Goal: Task Accomplishment & Management: Use online tool/utility

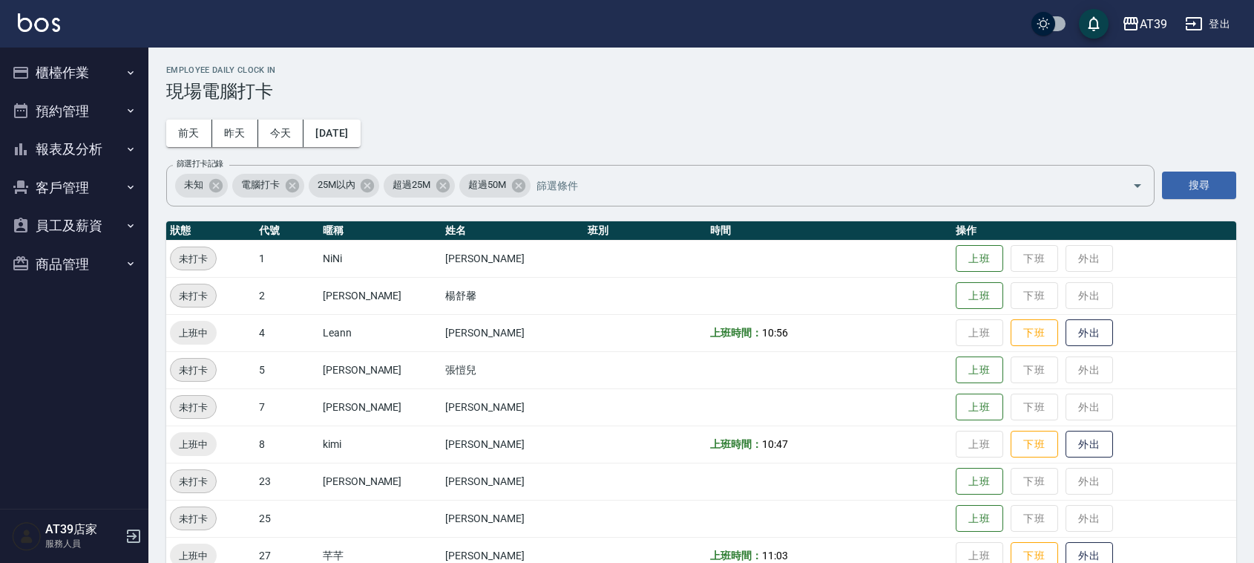
scroll to position [251, 0]
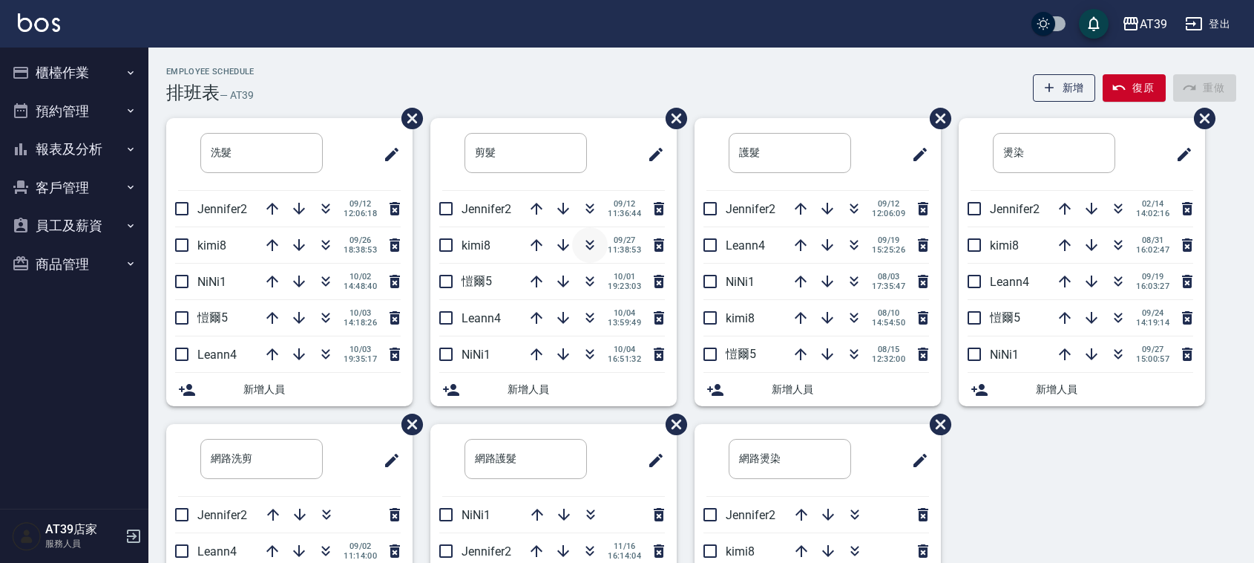
click at [594, 254] on button "button" at bounding box center [590, 245] width 36 height 36
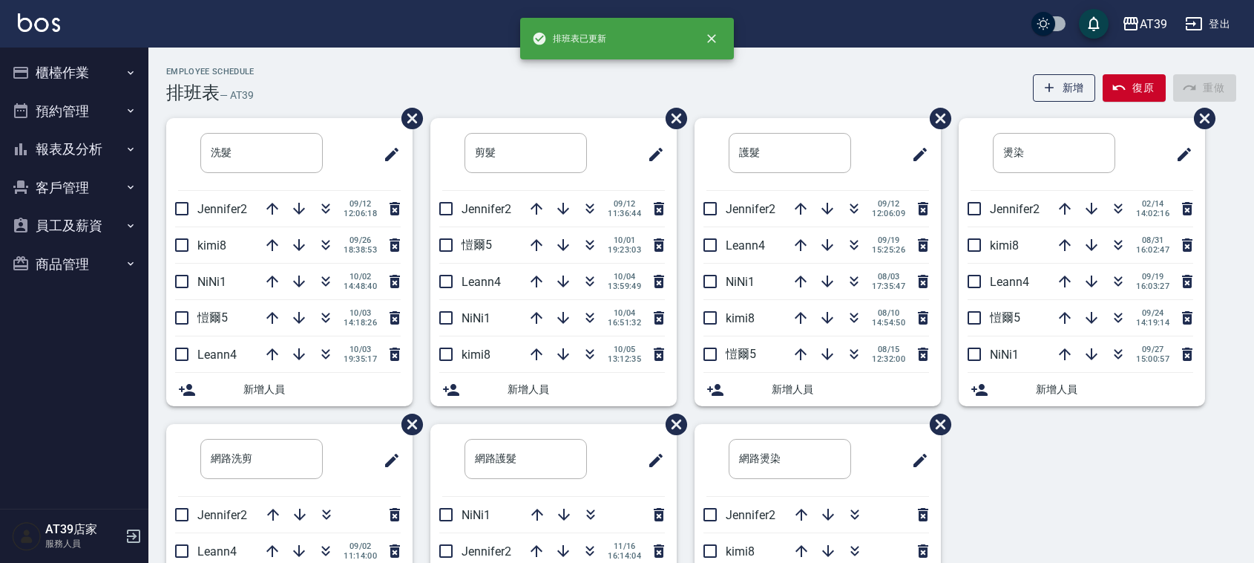
click at [557, 67] on div "Employee Schedule 排班表 — AT39 新增 復原 重做" at bounding box center [701, 85] width 1070 height 36
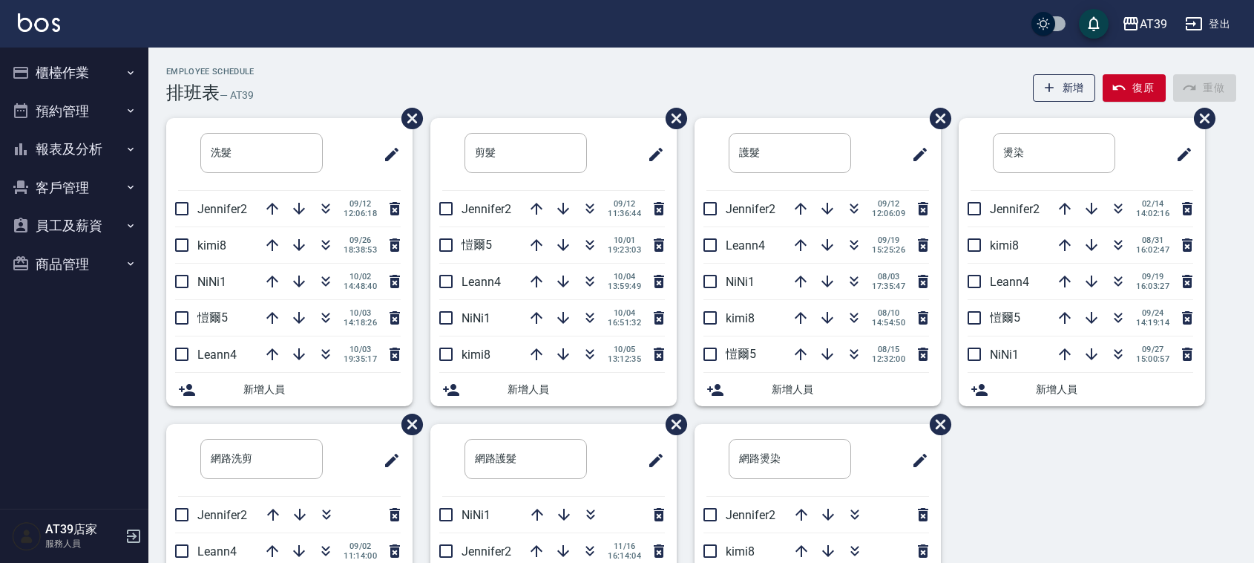
click at [698, 47] on div "AT39 登出" at bounding box center [627, 24] width 1254 height 48
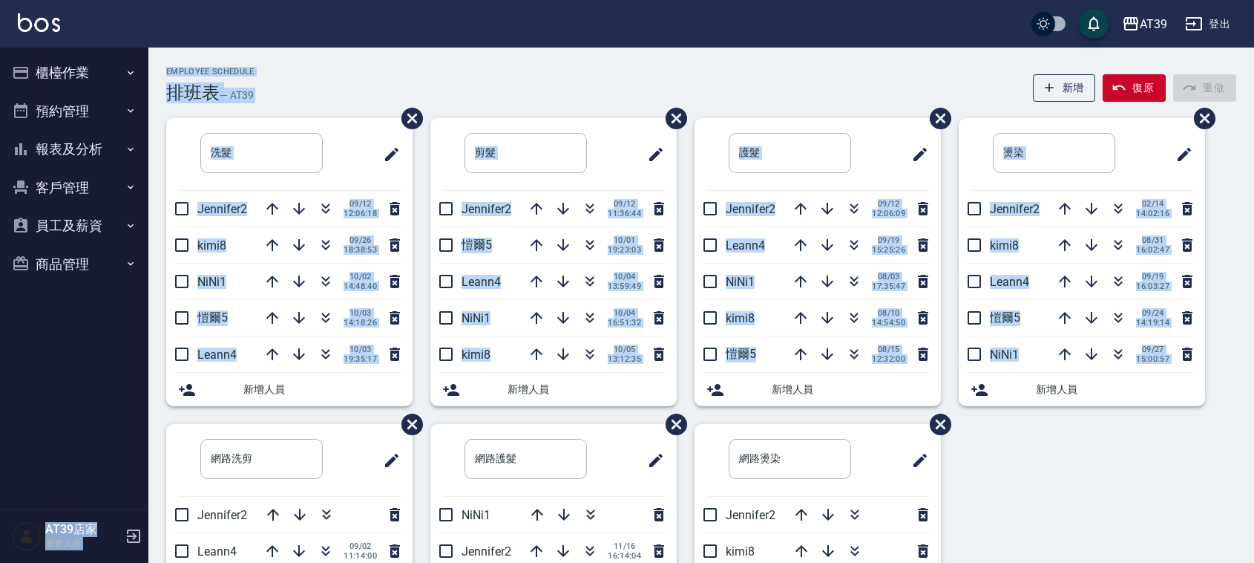
drag, startPoint x: 698, startPoint y: 47, endPoint x: 1093, endPoint y: 462, distance: 573.9
click at [1093, 462] on div "AT39 登出 櫃檯作業 打帳單 帳單列表 現金收支登錄 每日結帳 排班表 現場電腦打卡 預約管理 預約管理 單日預約紀錄 單週預約紀錄 報表及分析 報表目錄…" at bounding box center [627, 368] width 1254 height 736
click at [1095, 462] on div "洗髮 ​ Jennifer2 09/12 12:06:18 kimi8 09/26 18:38:53 NiNi1 10/02 14:48:40 愷爾5 10/…" at bounding box center [692, 424] width 1088 height 612
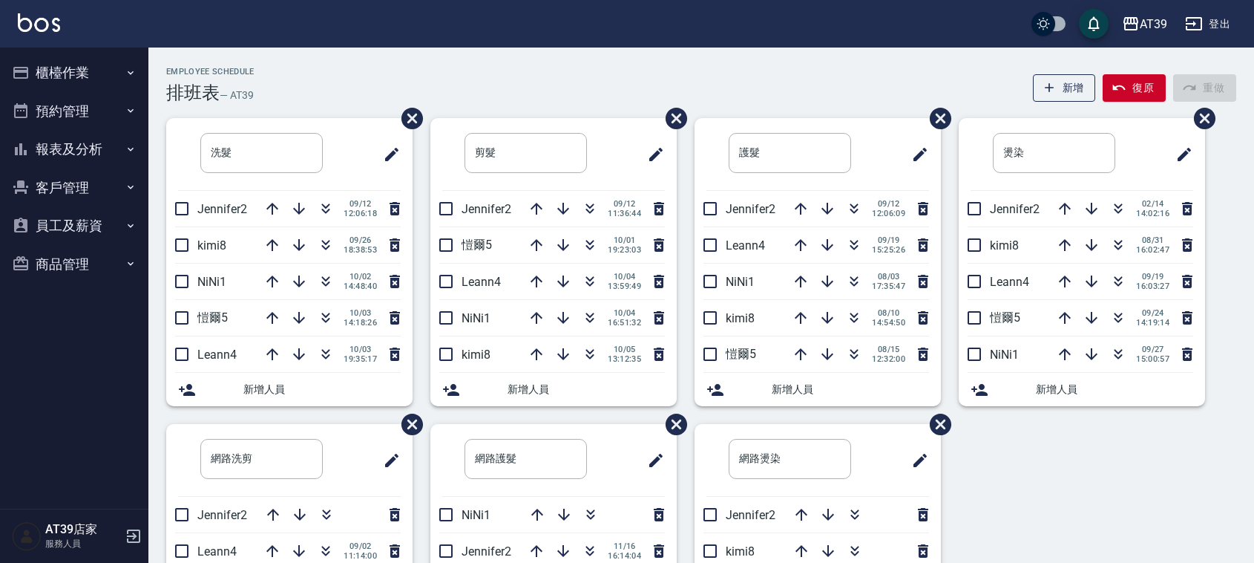
click at [304, 52] on div "Employee Schedule 排班表 — AT39 新增 復原 重做 洗髮 ​ Jennifer2 09/12 12:06:18 kimi8 09/26…" at bounding box center [701, 392] width 1106 height 688
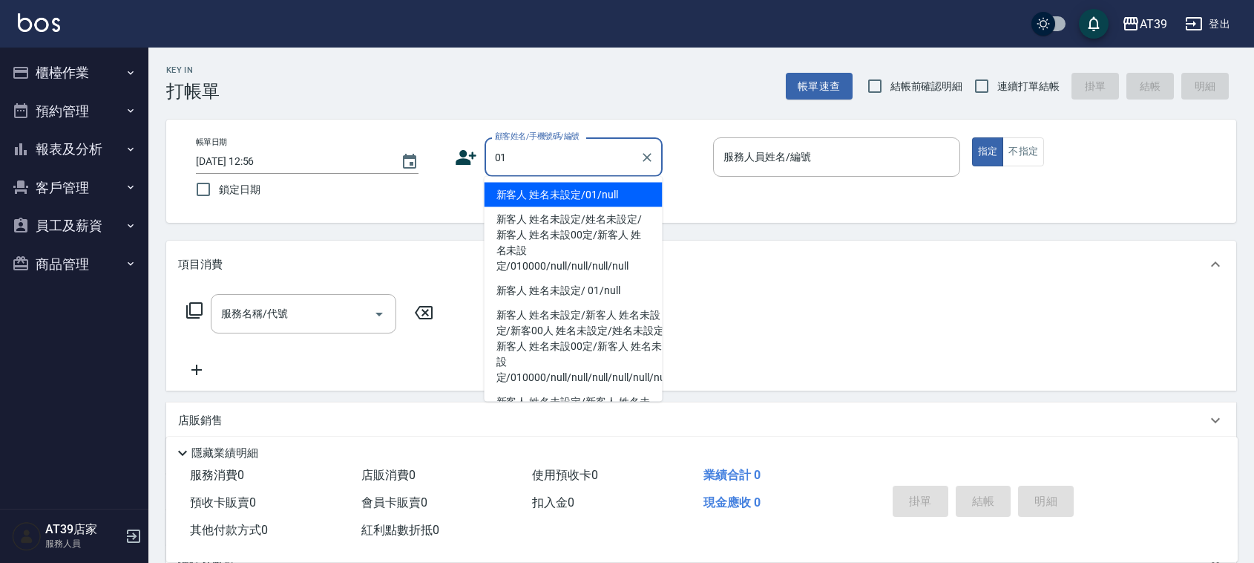
type input "新客人 姓名未設定/01/null"
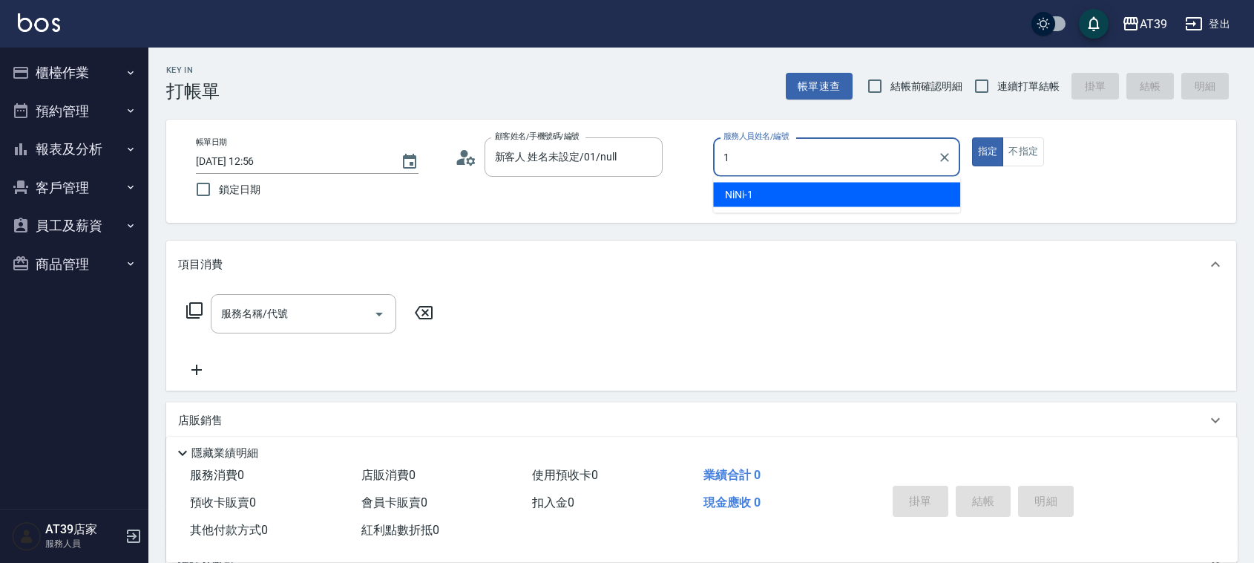
type input "NiNi-1"
type button "true"
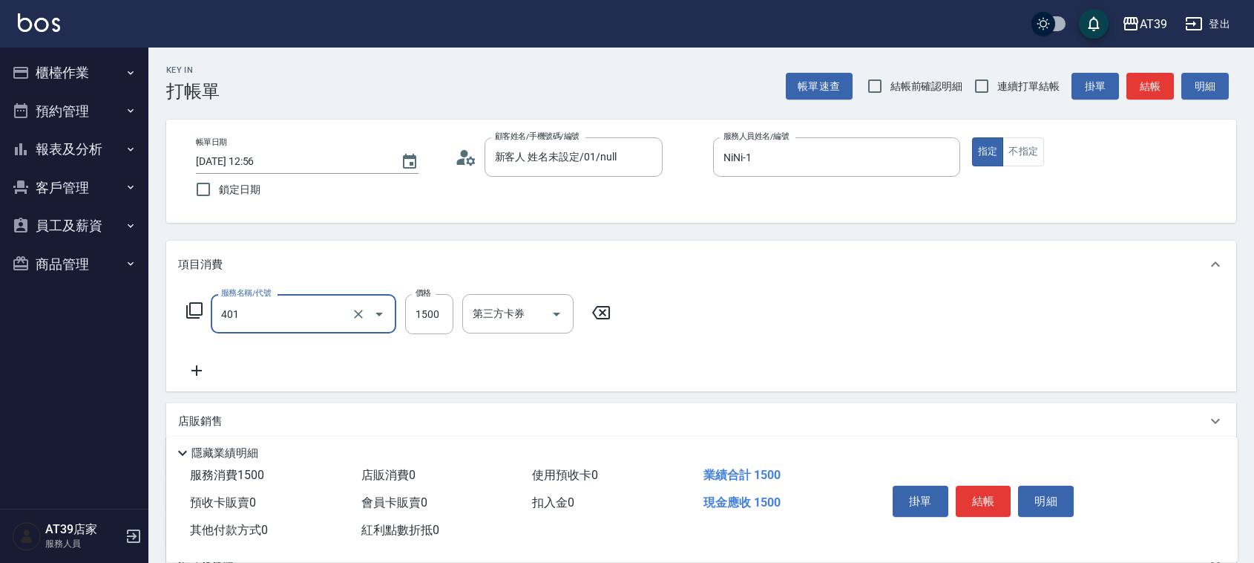
type input "基本染髮(401)"
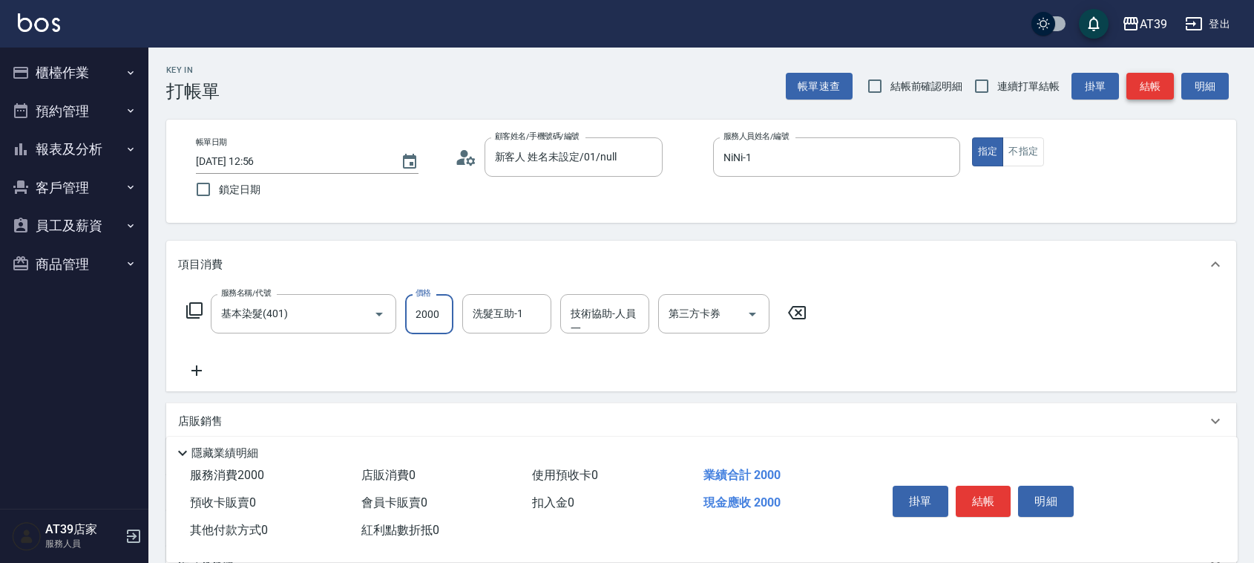
type input "2000"
click at [1159, 78] on button "結帳" at bounding box center [1151, 86] width 48 height 27
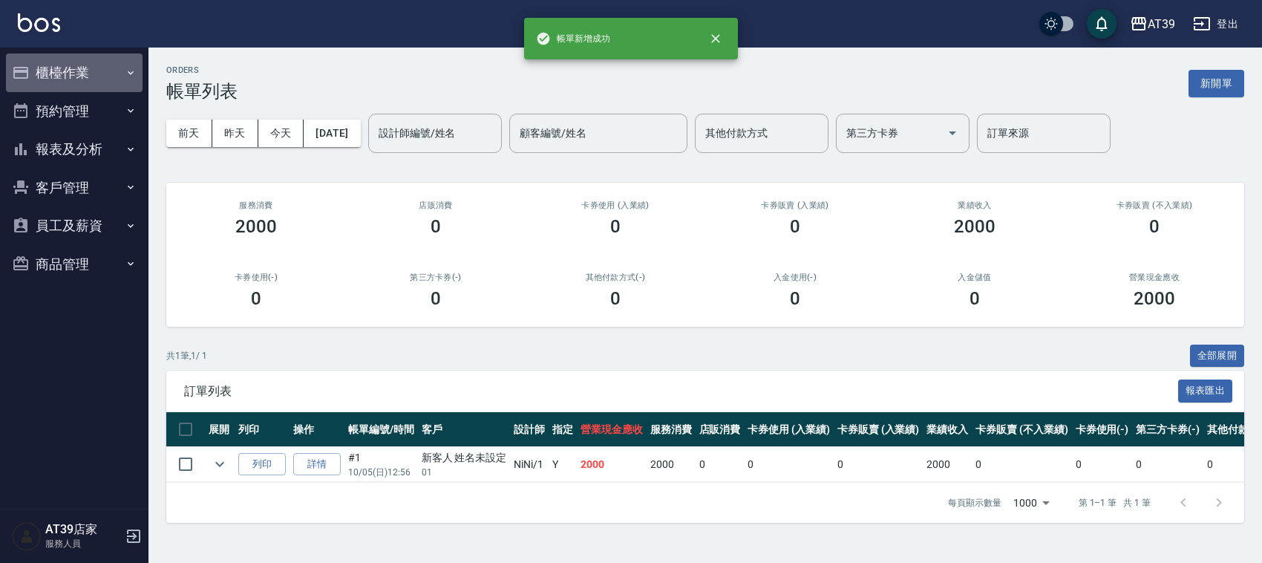
click at [68, 79] on button "櫃檯作業" at bounding box center [74, 72] width 137 height 39
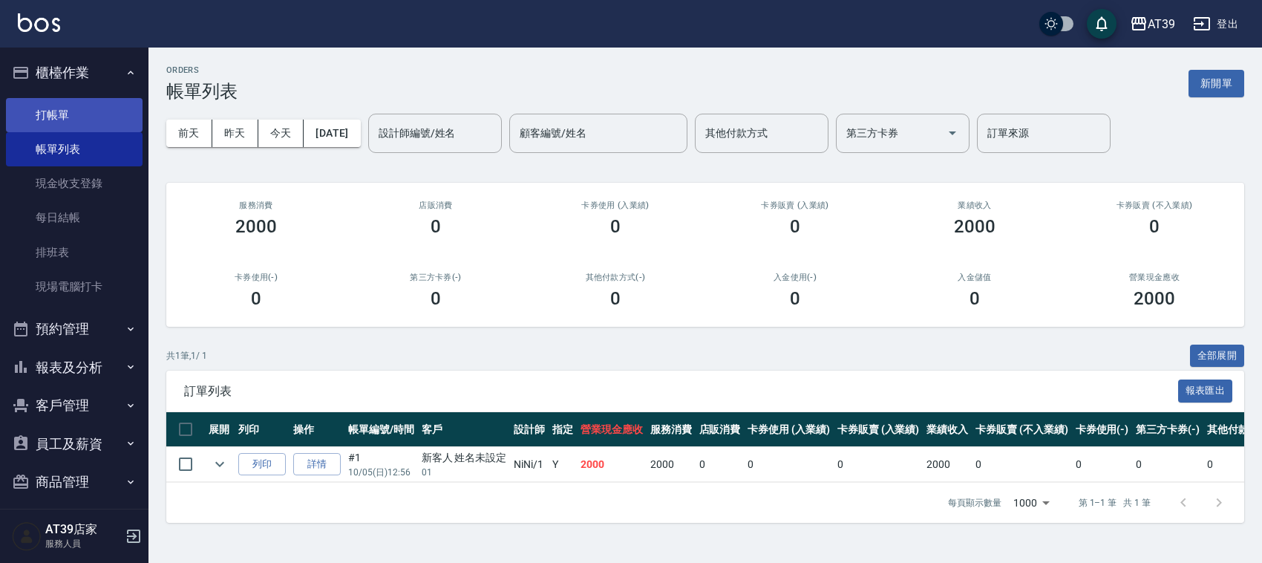
click at [64, 110] on link "打帳單" at bounding box center [74, 115] width 137 height 34
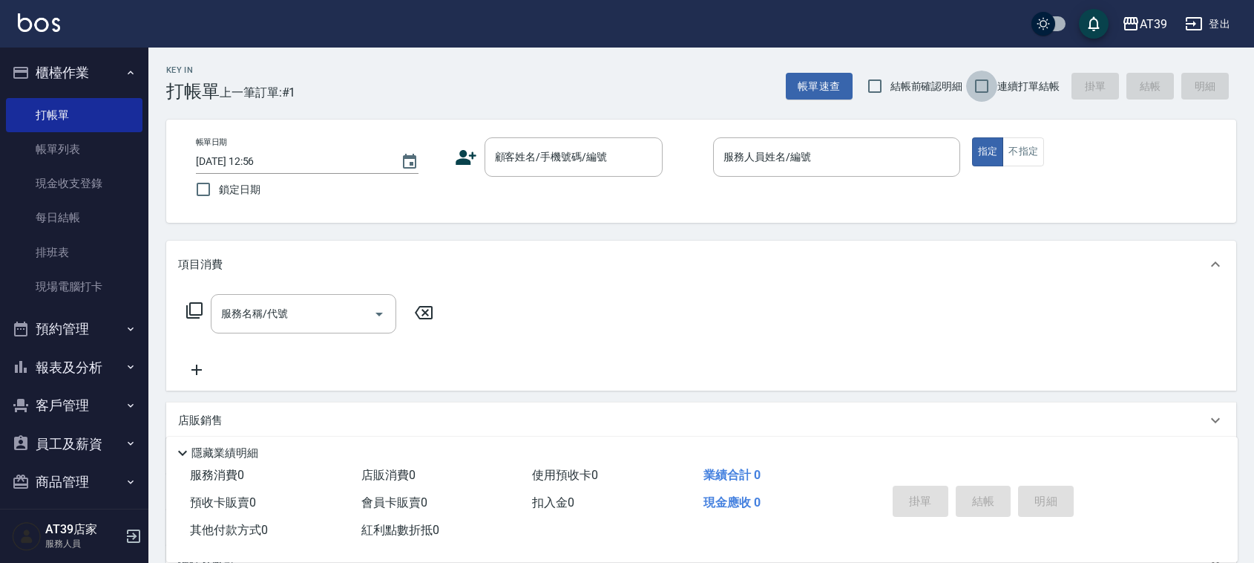
click at [978, 84] on input "連續打單結帳" at bounding box center [981, 86] width 31 height 31
checkbox input "true"
click at [616, 149] on input "顧客姓名/手機號碼/編號" at bounding box center [562, 157] width 143 height 26
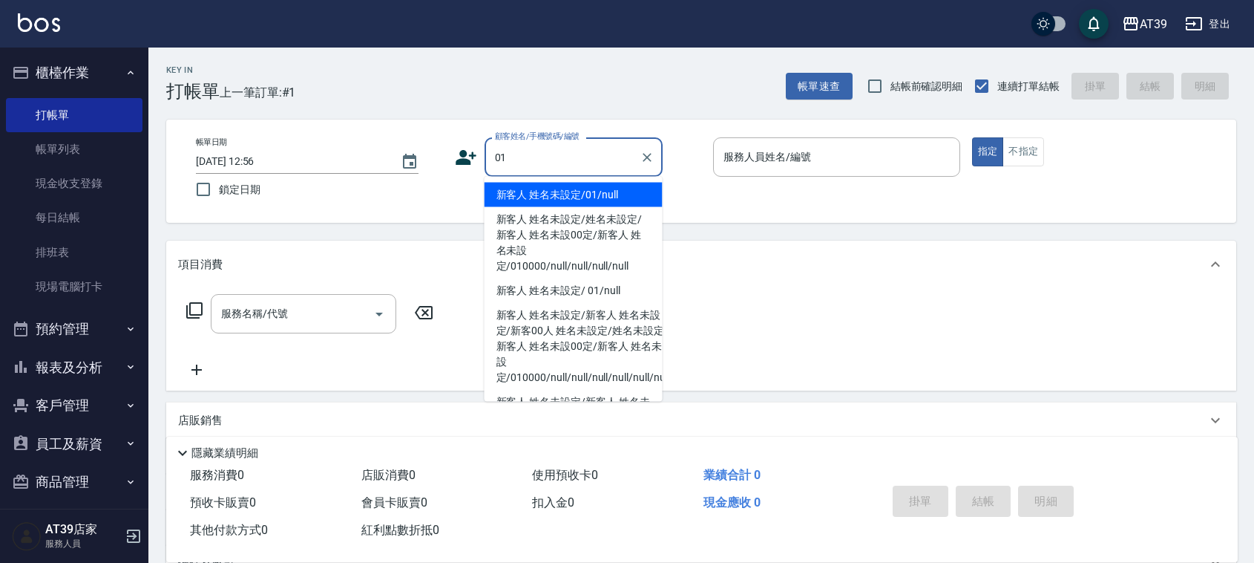
type input "新客人 姓名未設定/01/null"
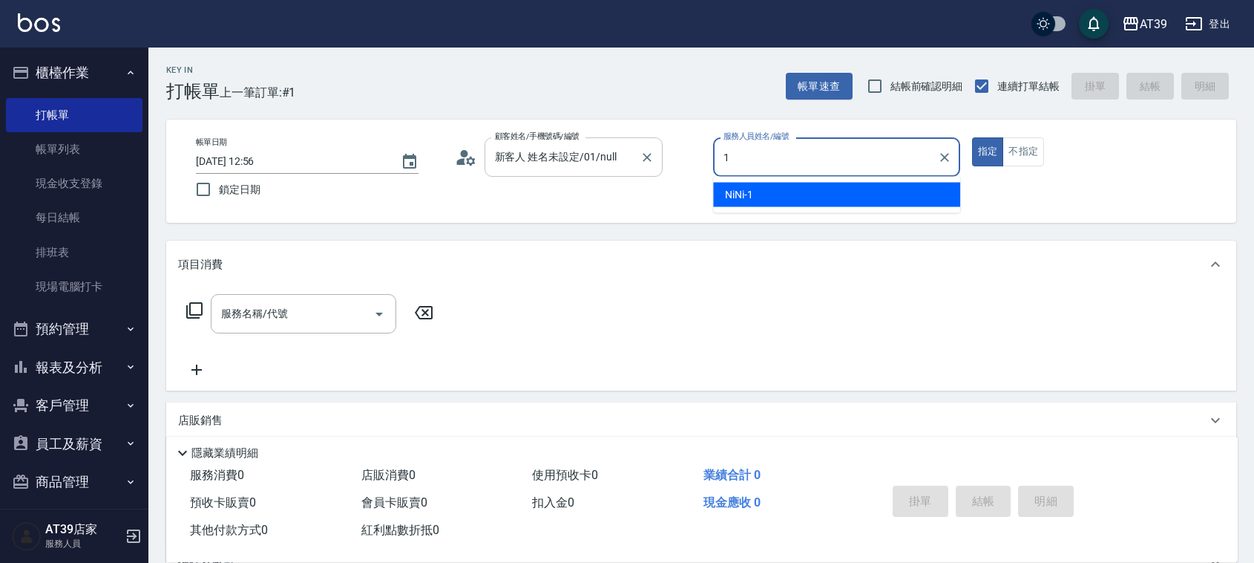
type input "NiNi-1"
type button "true"
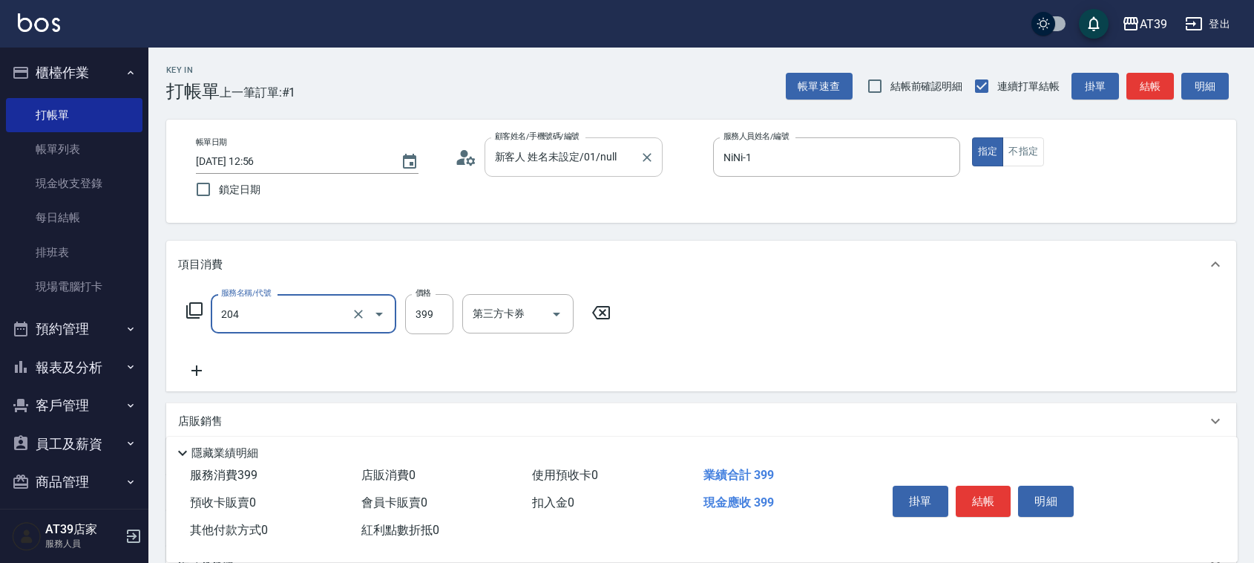
type input "A級洗+剪(204)"
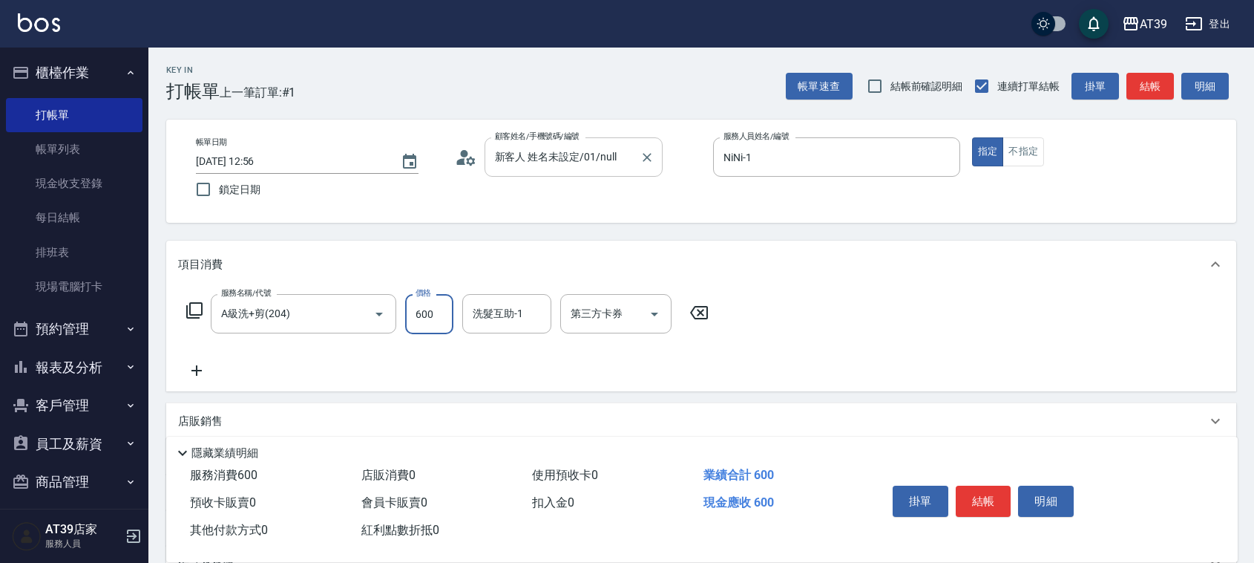
type input "600"
type input "饅頭-87"
click at [1159, 80] on button "結帳" at bounding box center [1151, 86] width 48 height 27
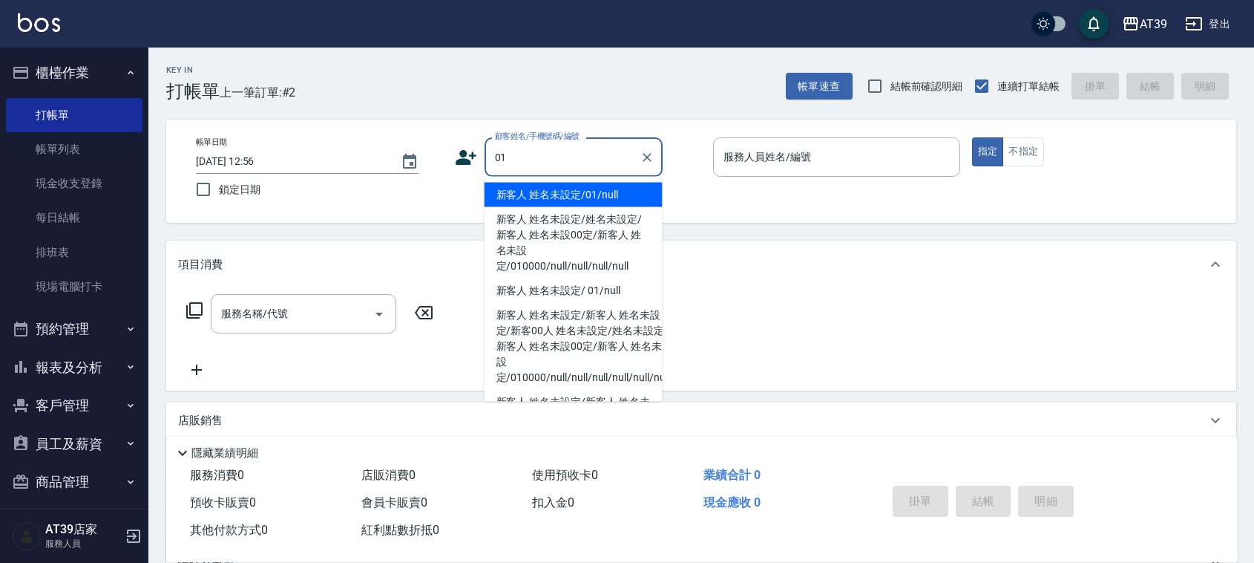
type input "新客人 姓名未設定/01/null"
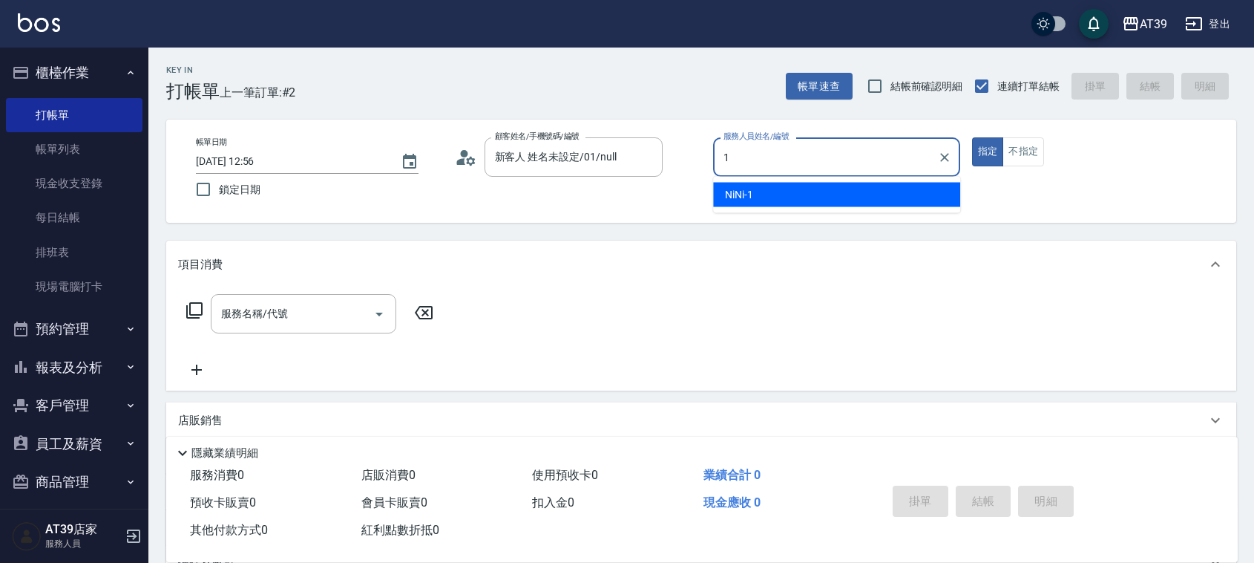
type input "NiNi-1"
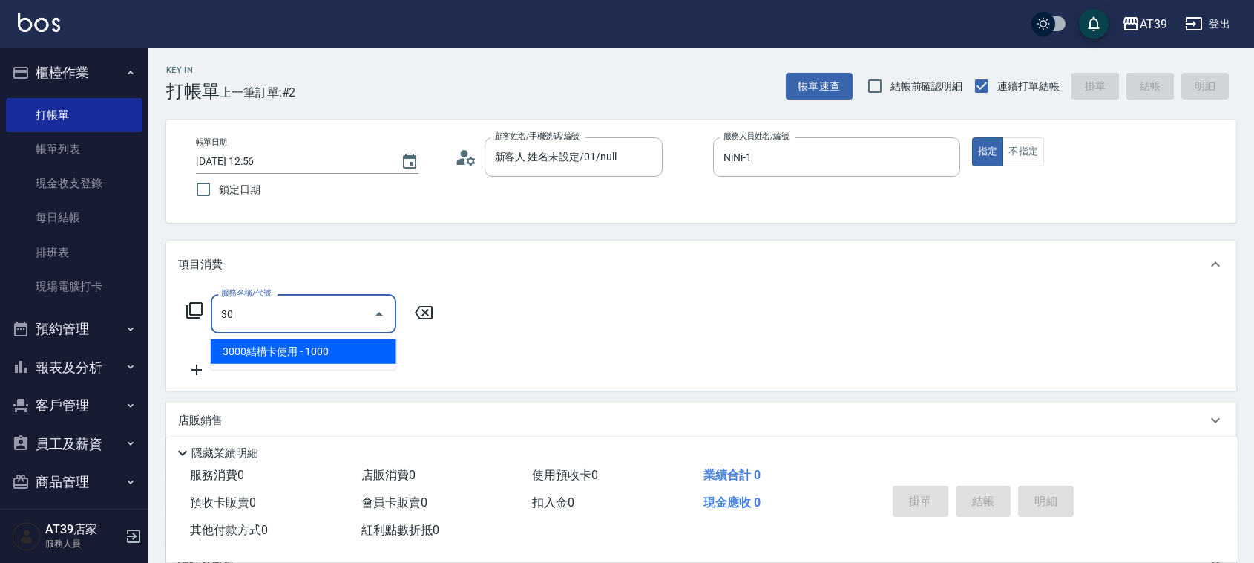
type input "3"
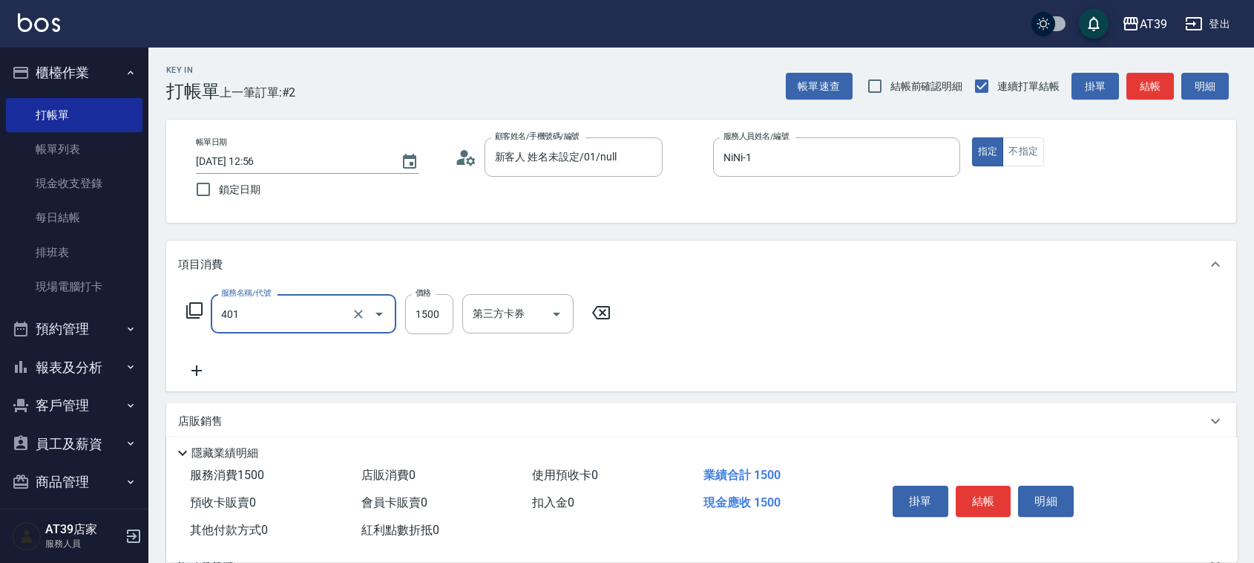
type input "基本染髮(401)"
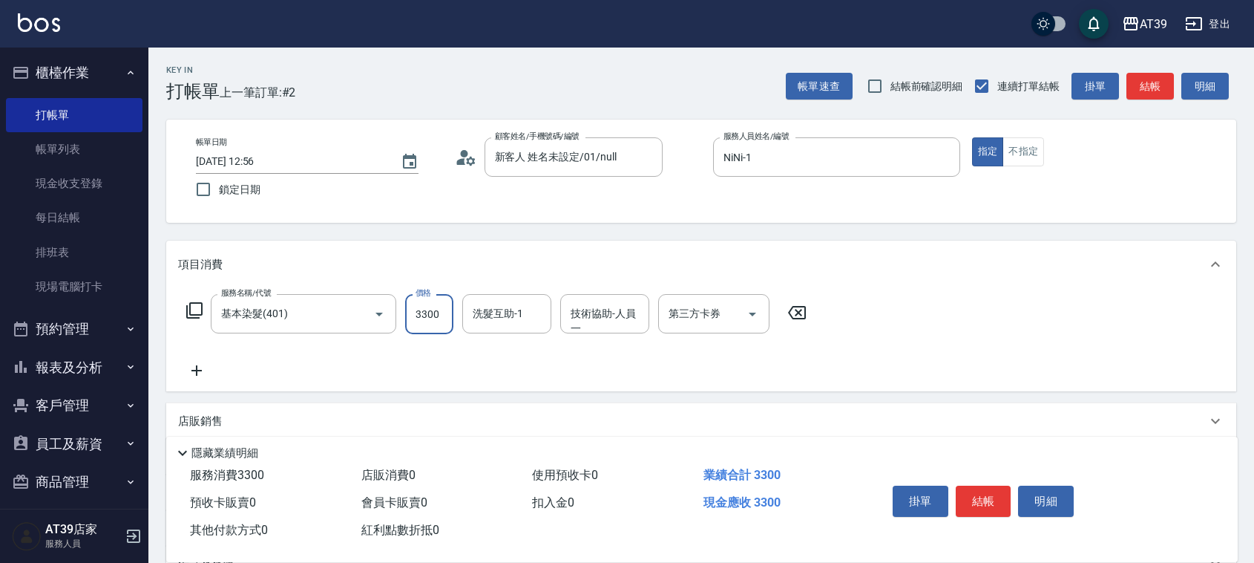
type input "3300"
type input "饅頭-87"
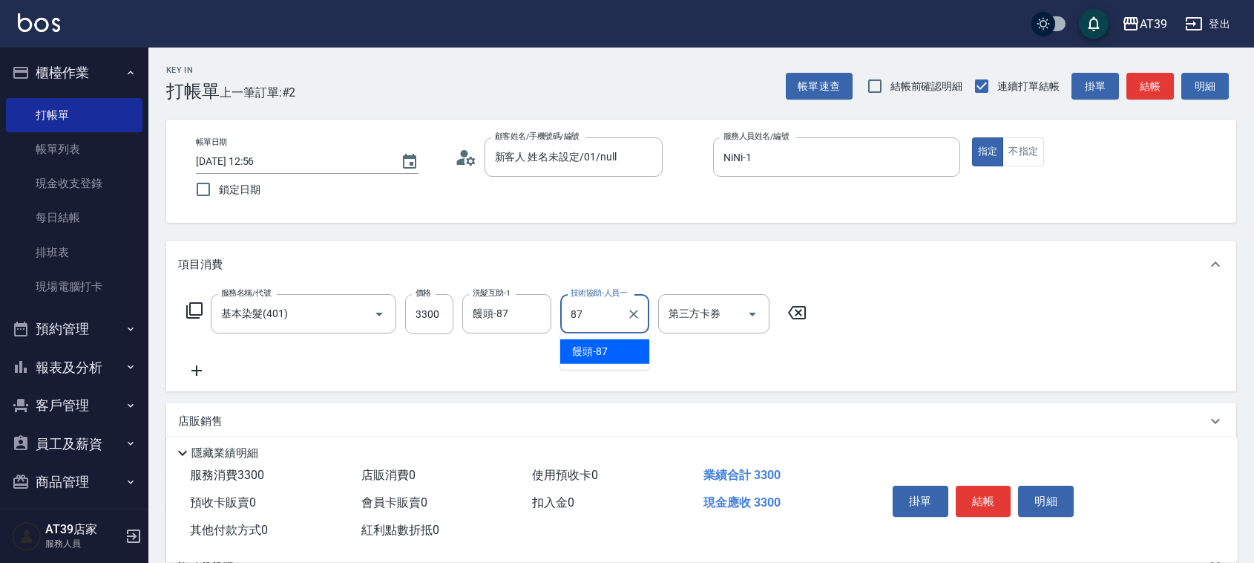
type input "饅頭-87"
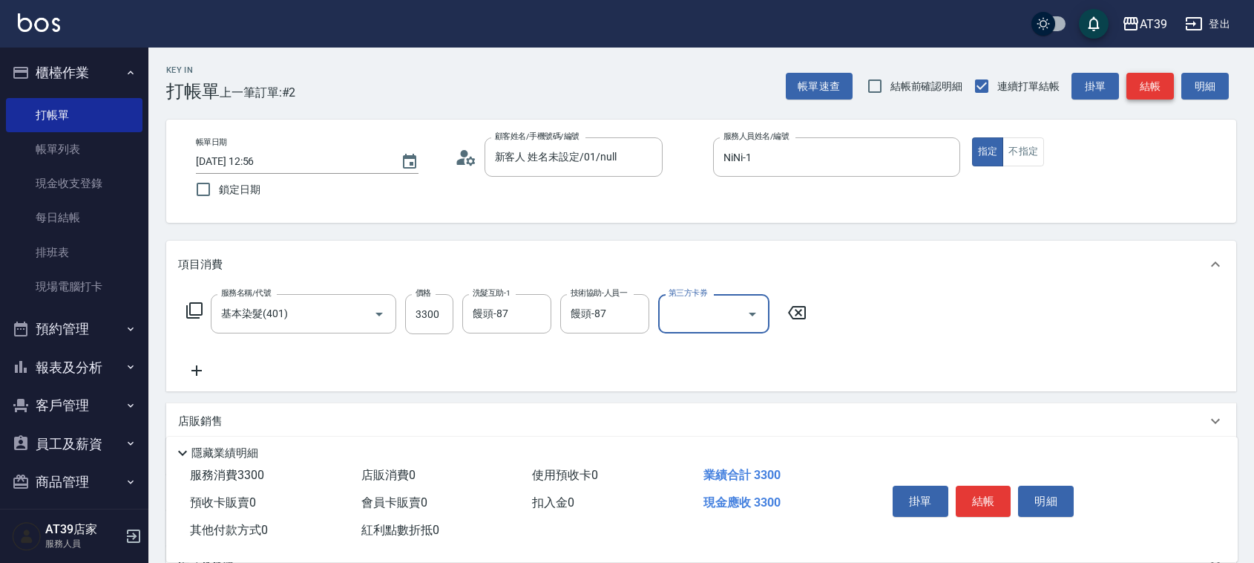
click at [1154, 85] on button "結帳" at bounding box center [1151, 86] width 48 height 27
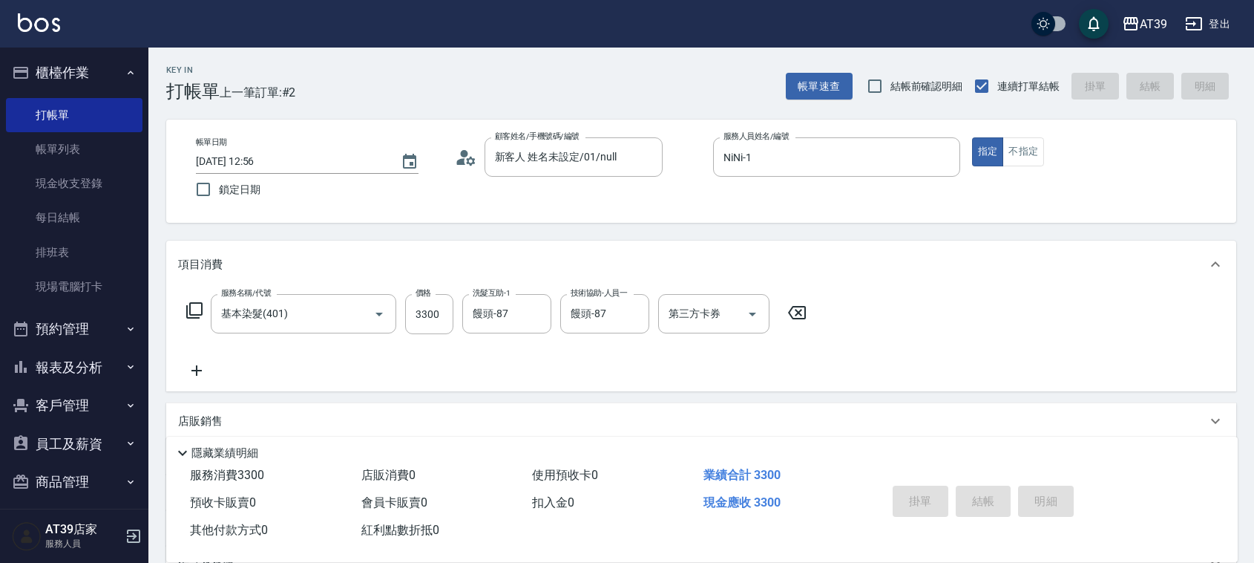
type input "[DATE] 12:57"
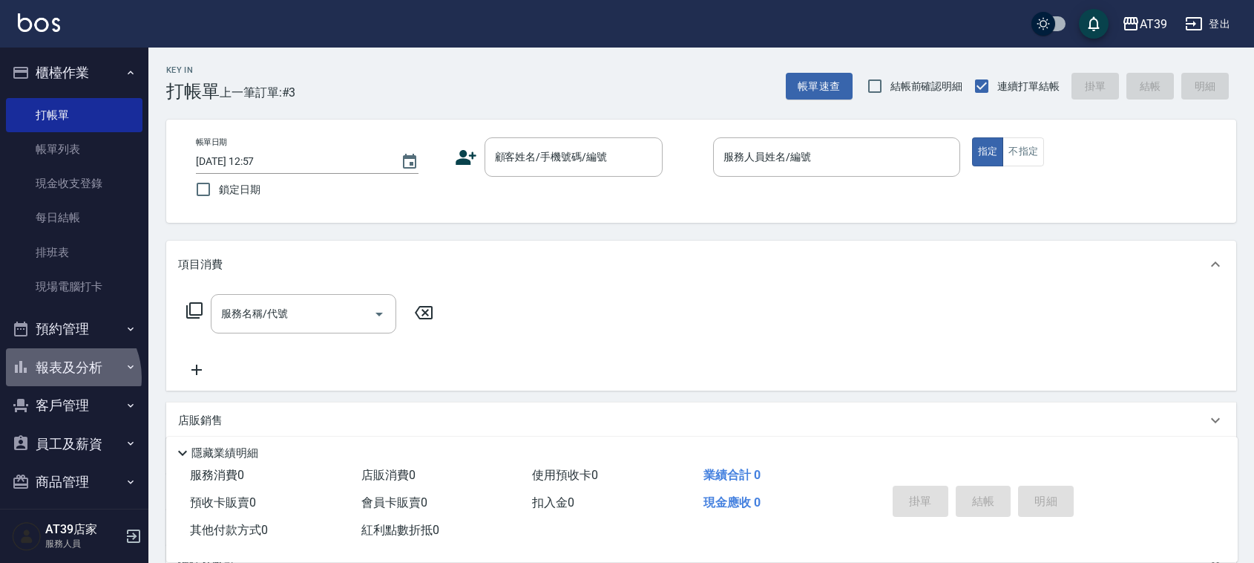
click at [57, 377] on button "報表及分析" at bounding box center [74, 367] width 137 height 39
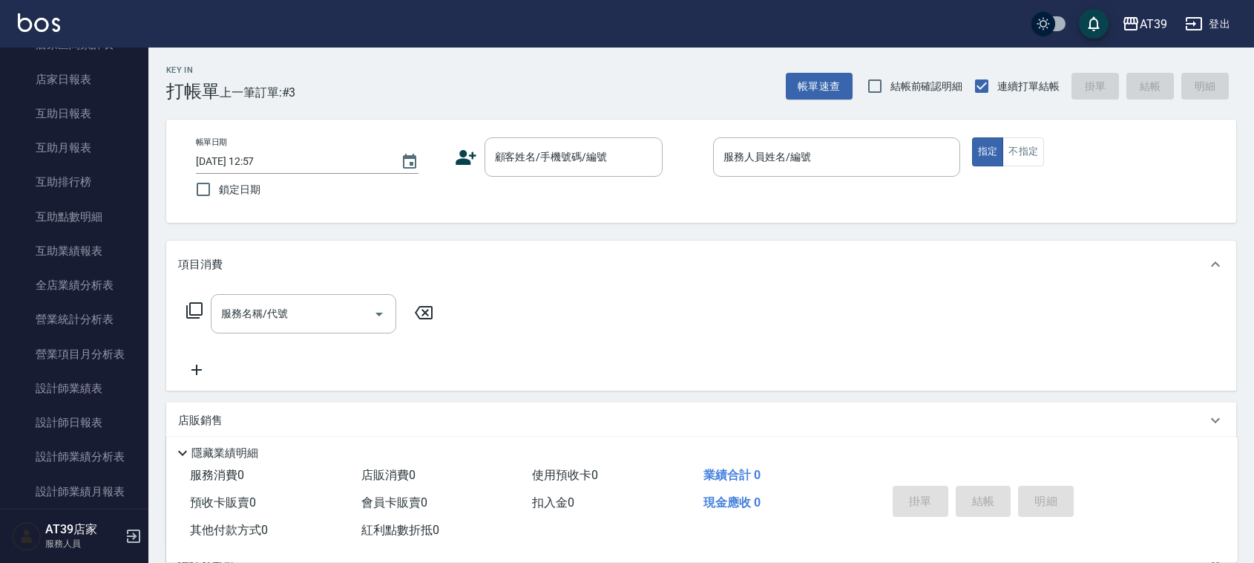
scroll to position [445, 0]
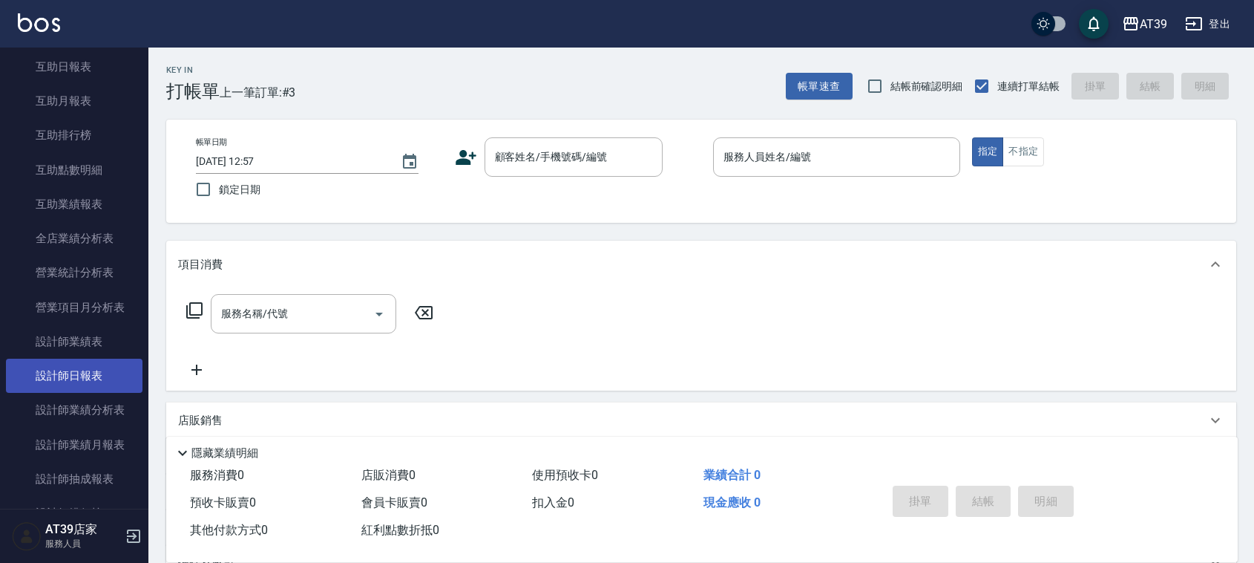
click at [63, 383] on link "設計師日報表" at bounding box center [74, 376] width 137 height 34
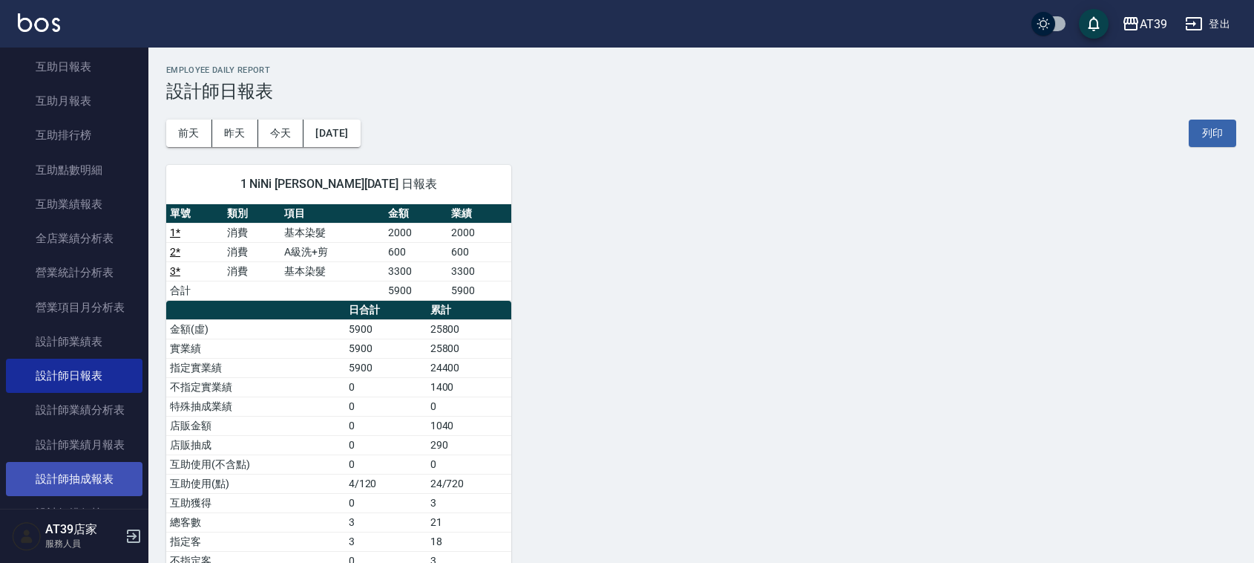
click at [47, 481] on link "設計師抽成報表" at bounding box center [74, 479] width 137 height 34
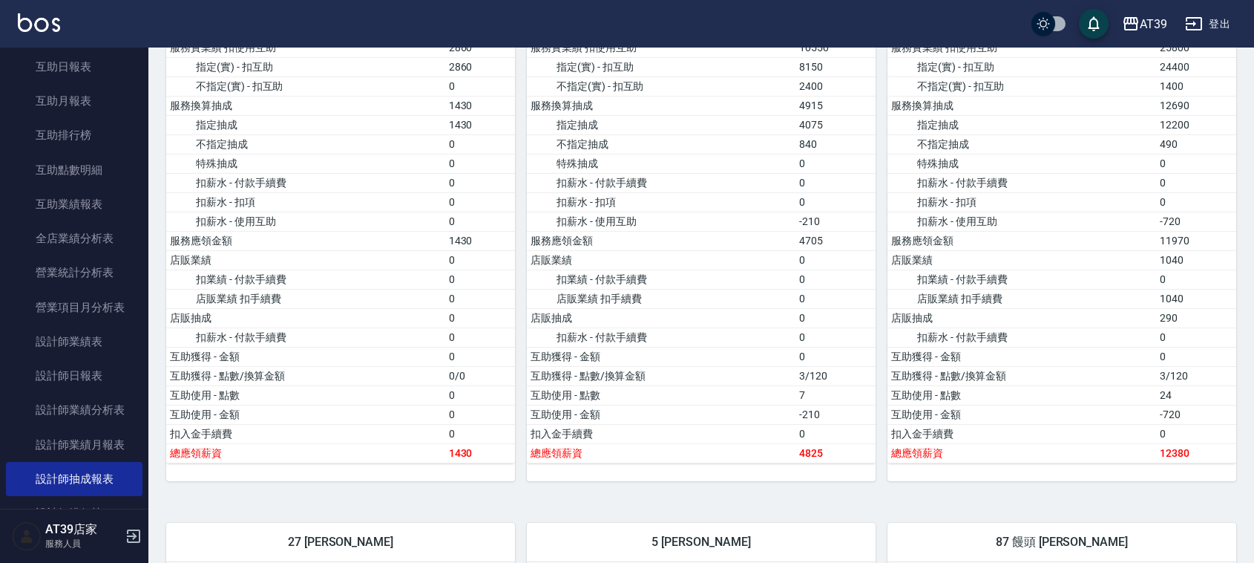
drag, startPoint x: 1006, startPoint y: 158, endPoint x: 1002, endPoint y: 252, distance: 94.3
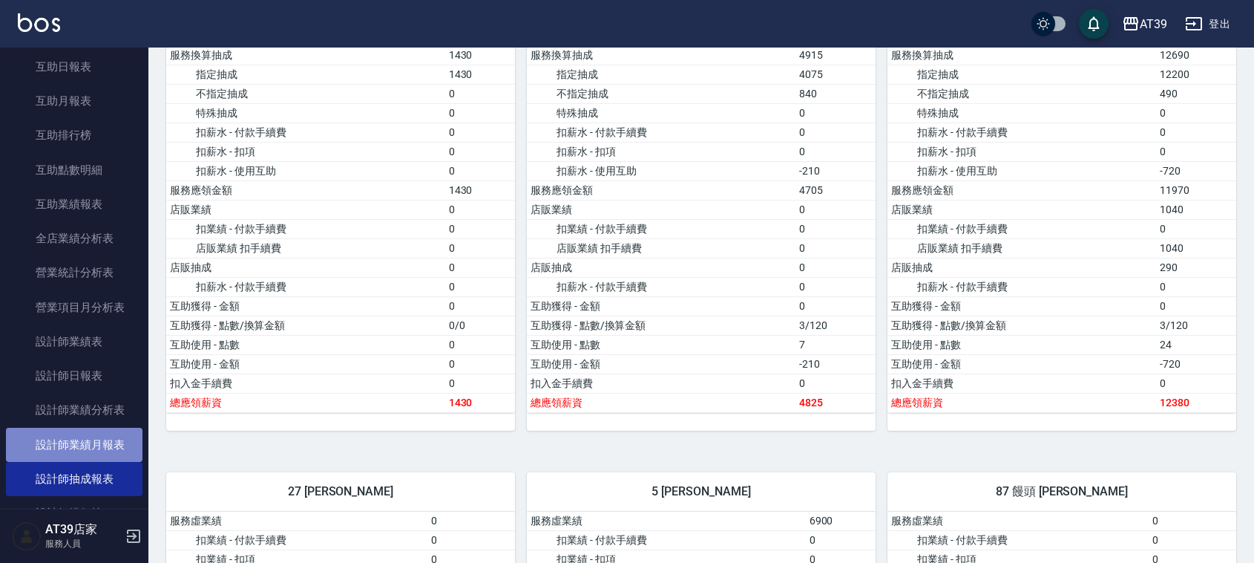
click at [82, 435] on link "設計師業績月報表" at bounding box center [74, 445] width 137 height 34
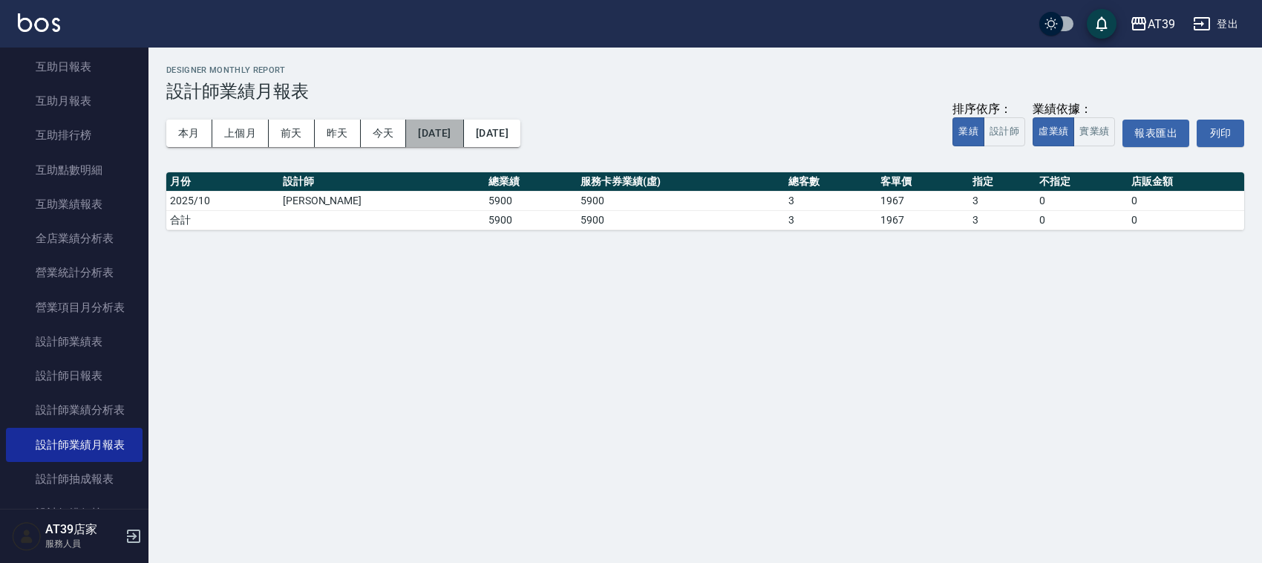
click at [462, 140] on button "[DATE]" at bounding box center [434, 133] width 57 height 27
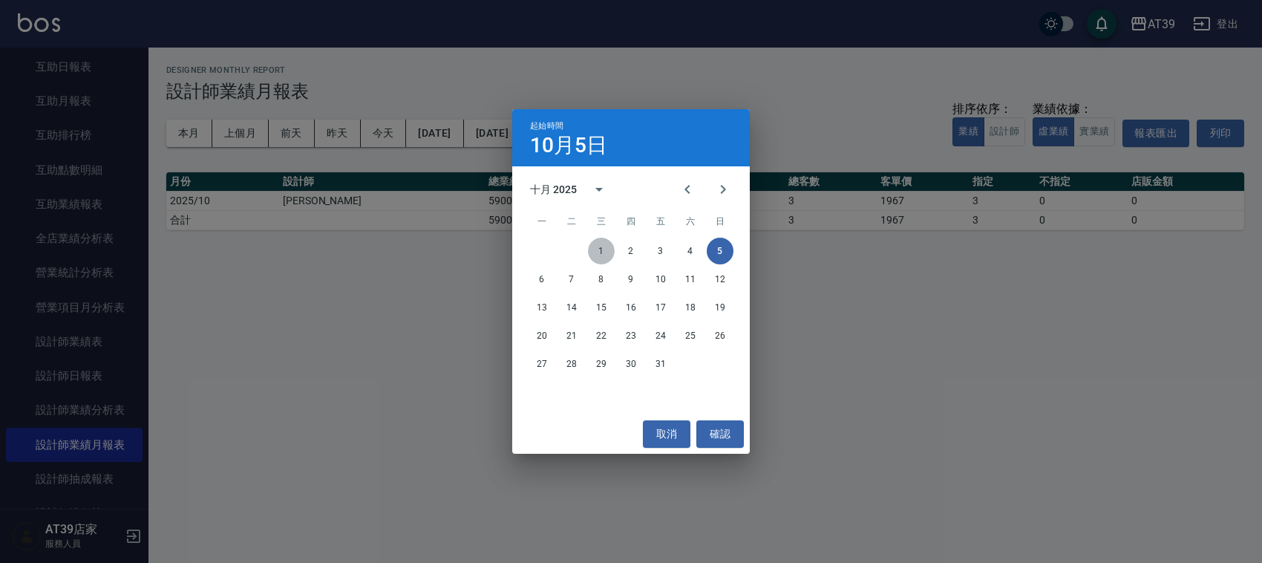
click at [610, 249] on button "1" at bounding box center [601, 251] width 27 height 27
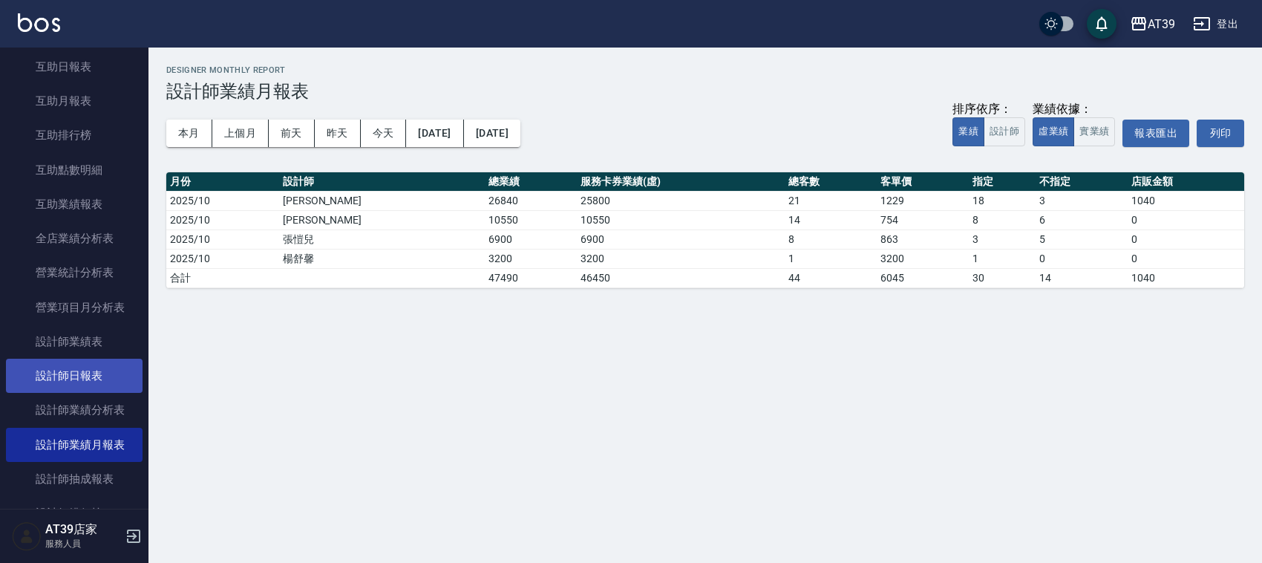
click at [91, 366] on link "設計師日報表" at bounding box center [74, 376] width 137 height 34
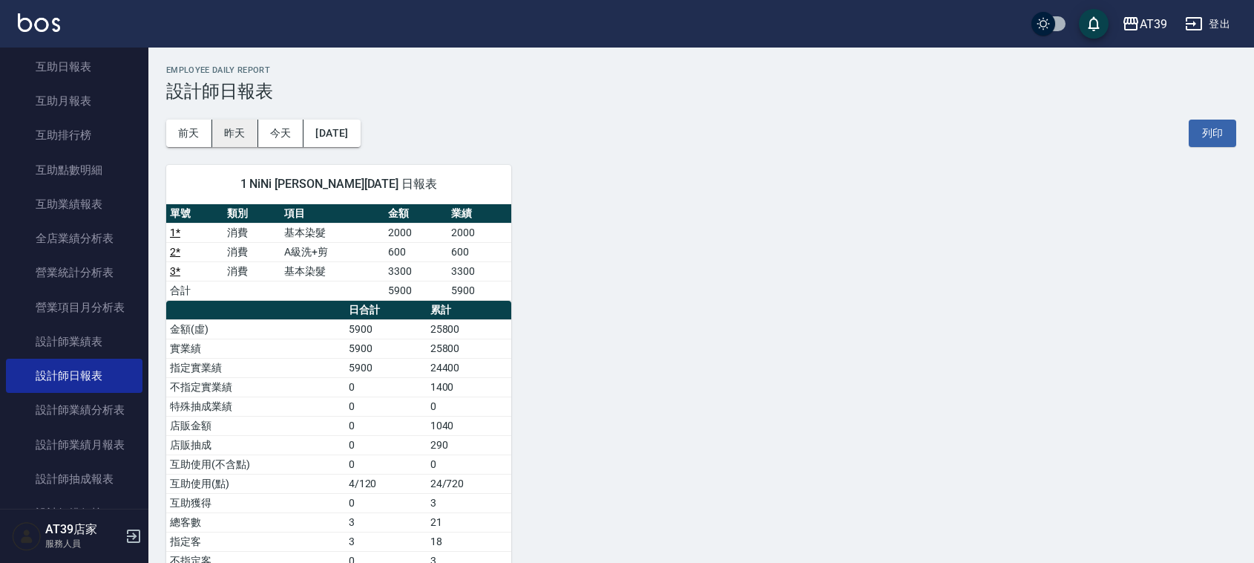
click at [238, 128] on button "昨天" at bounding box center [235, 133] width 46 height 27
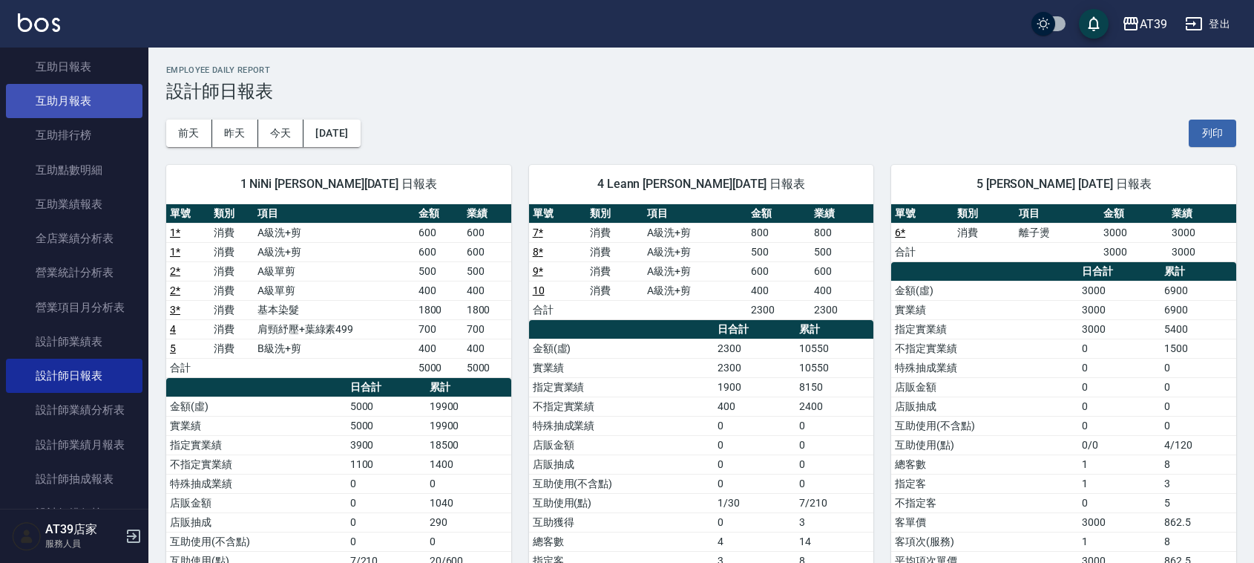
click at [56, 94] on link "互助月報表" at bounding box center [74, 101] width 137 height 34
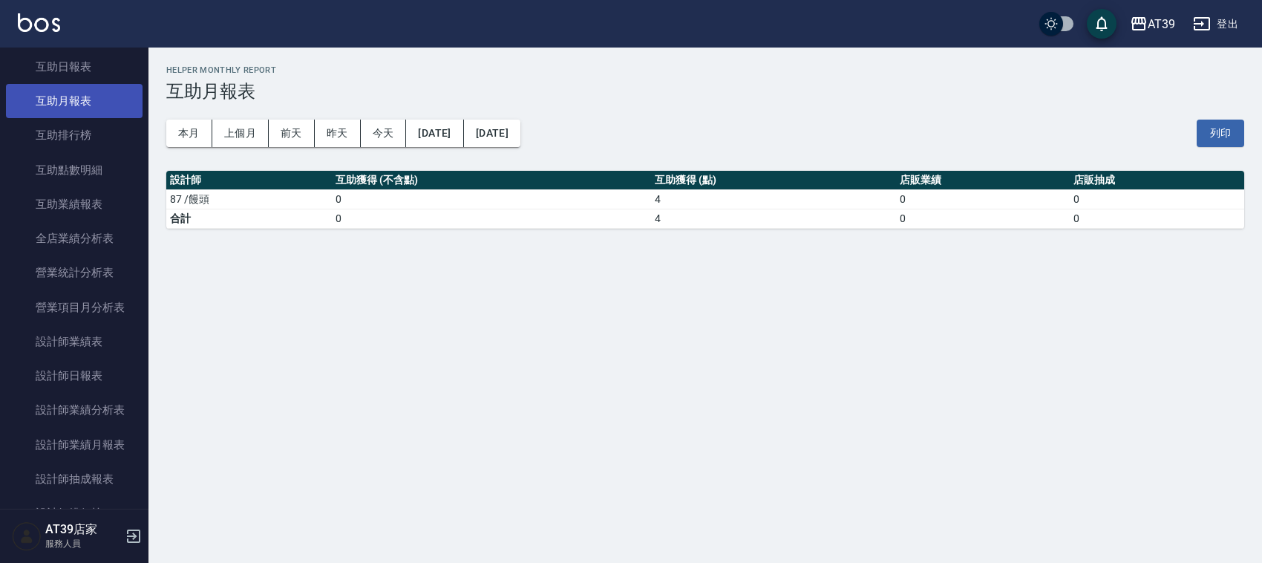
click at [73, 91] on link "互助月報表" at bounding box center [74, 101] width 137 height 34
click at [454, 134] on button "[DATE]" at bounding box center [434, 133] width 57 height 27
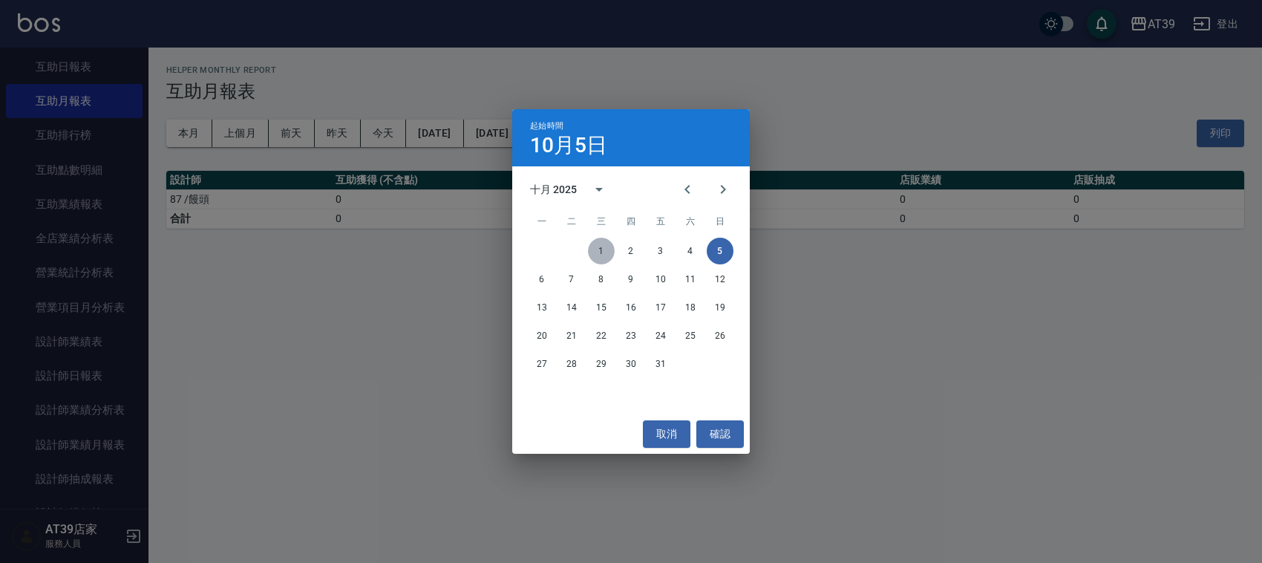
click at [603, 250] on button "1" at bounding box center [601, 251] width 27 height 27
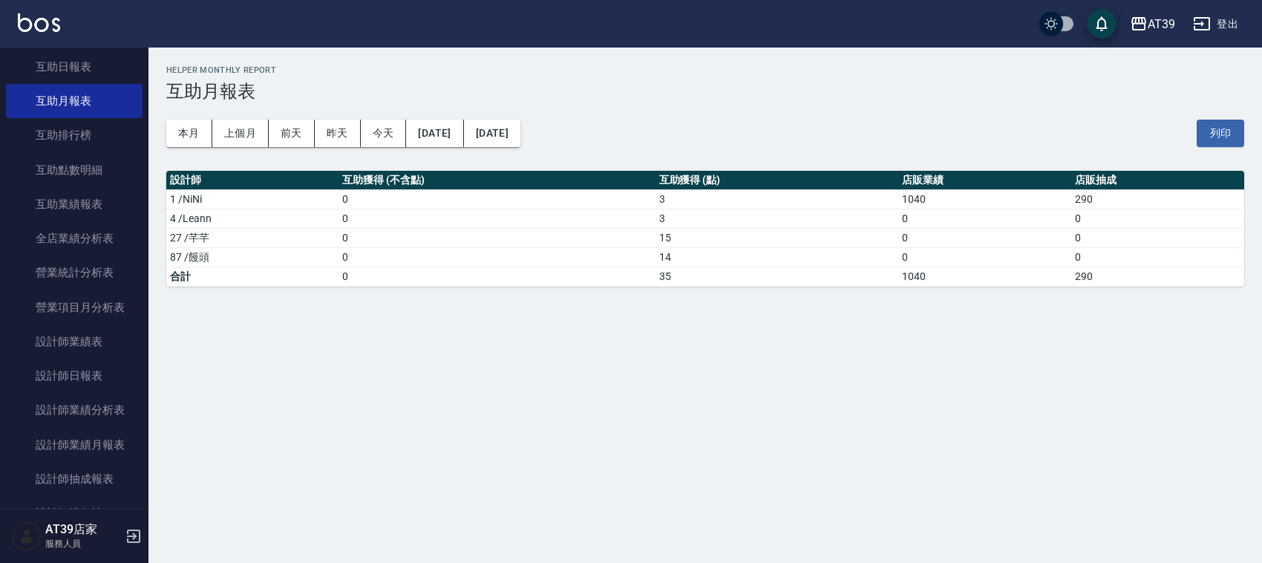
scroll to position [264, 0]
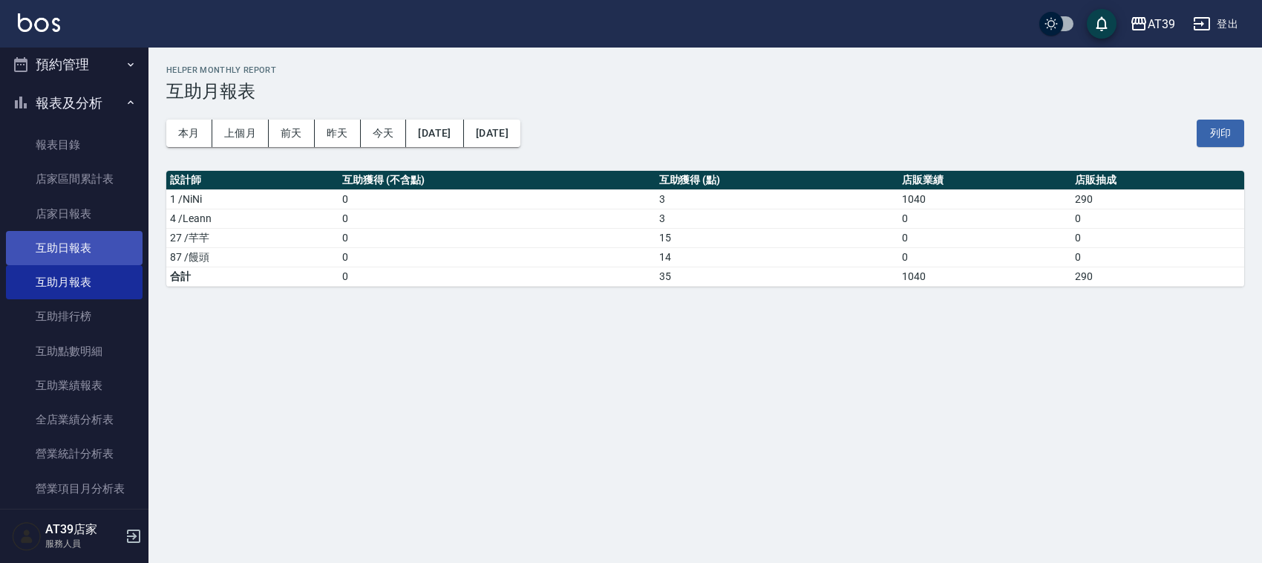
click at [67, 247] on link "互助日報表" at bounding box center [74, 248] width 137 height 34
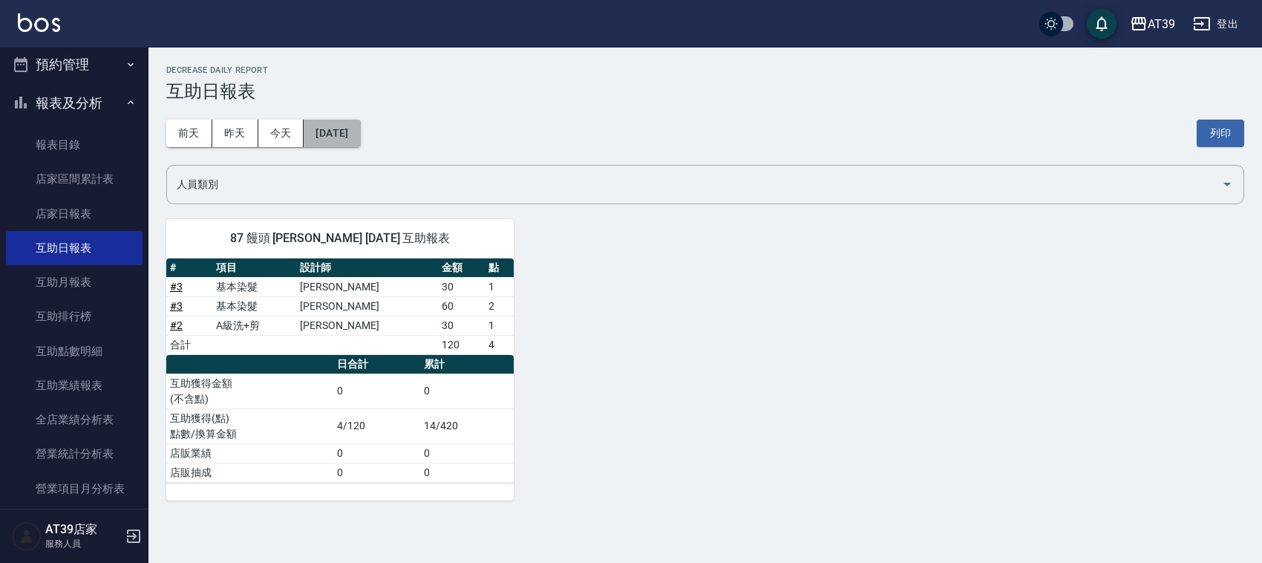
click at [342, 136] on button "[DATE]" at bounding box center [332, 133] width 56 height 27
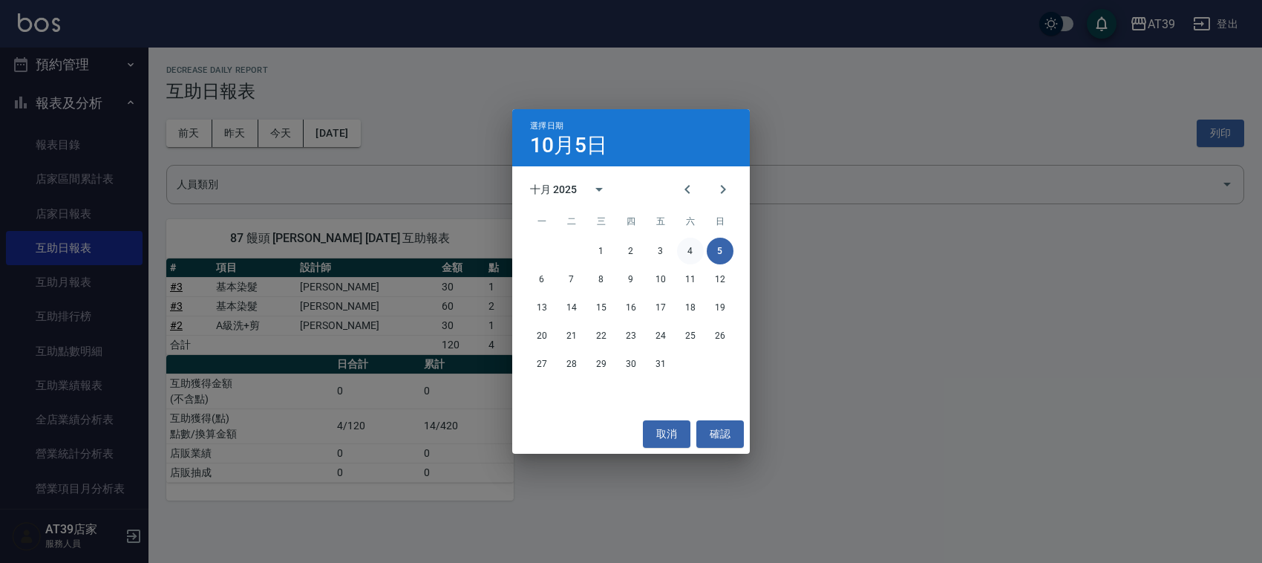
click at [688, 257] on button "4" at bounding box center [690, 251] width 27 height 27
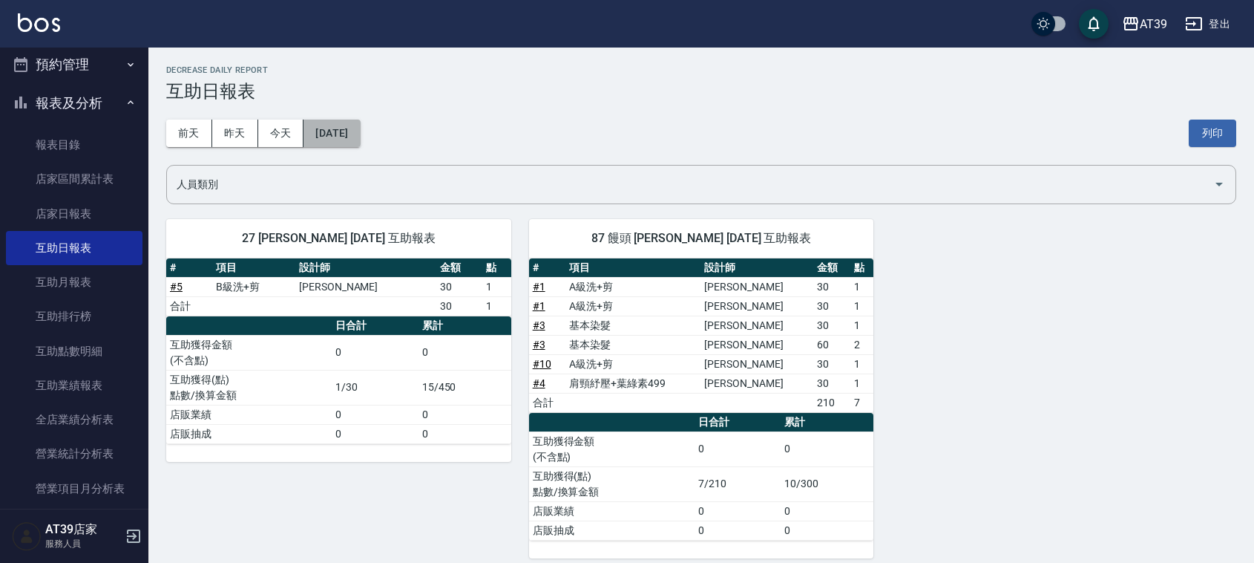
click at [330, 120] on button "[DATE]" at bounding box center [332, 133] width 56 height 27
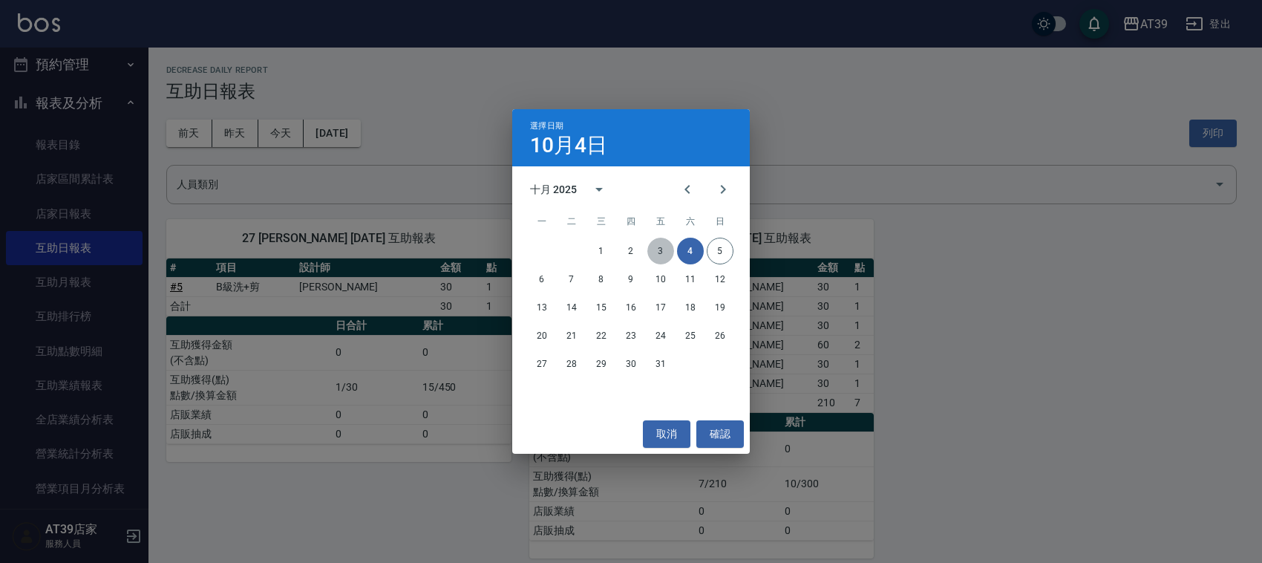
click at [662, 258] on button "3" at bounding box center [660, 251] width 27 height 27
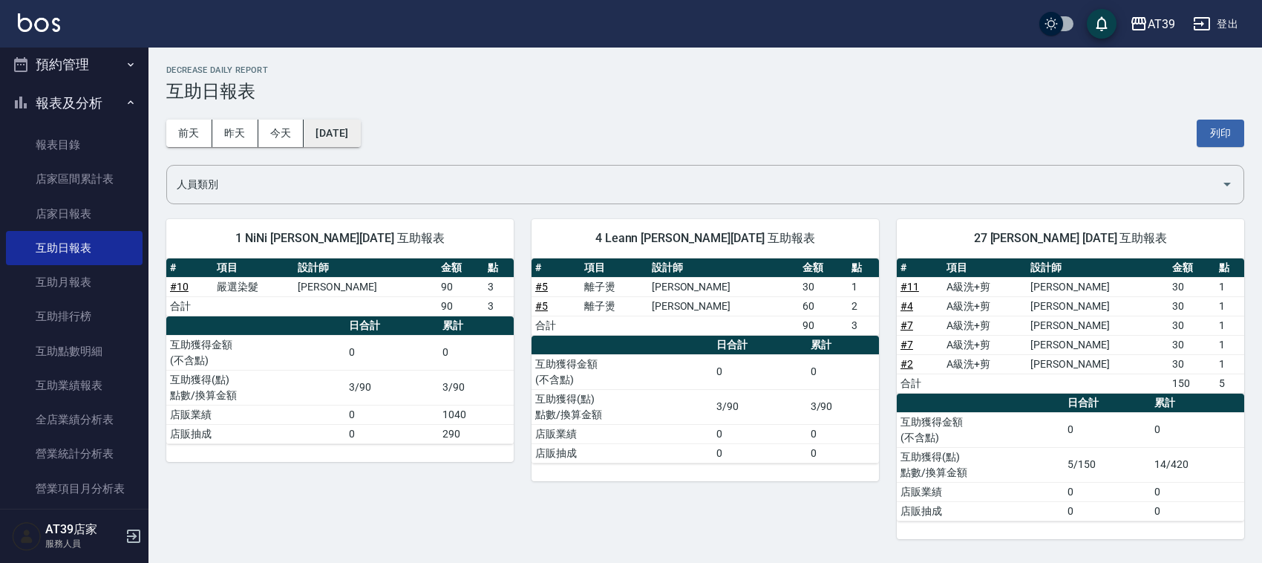
click at [349, 140] on button "[DATE]" at bounding box center [332, 133] width 56 height 27
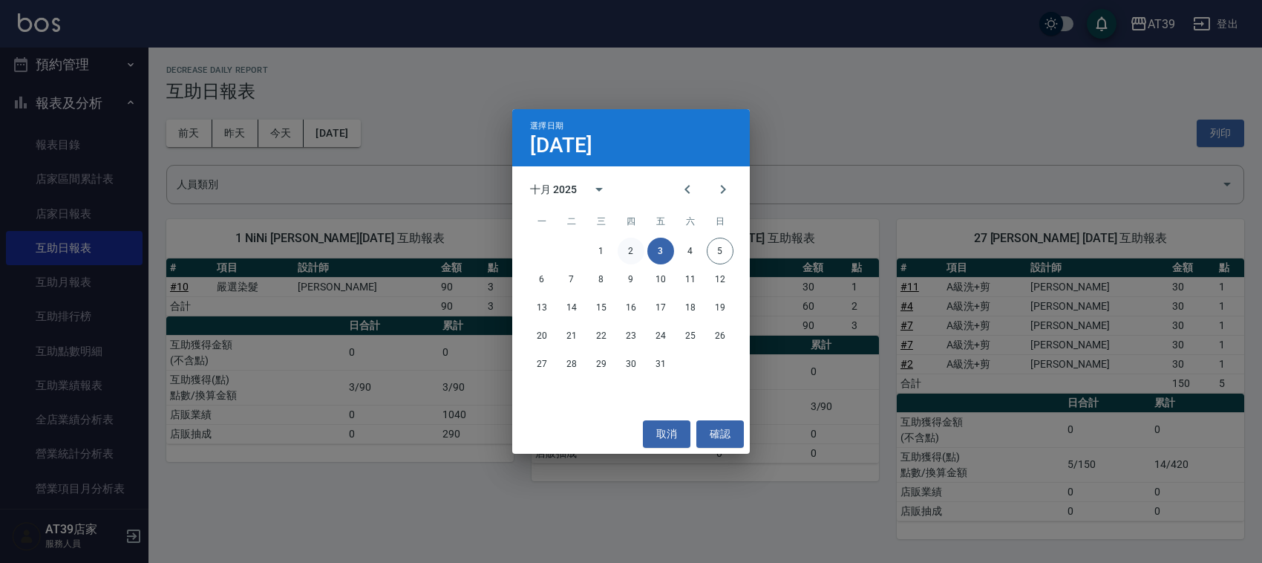
click at [637, 252] on button "2" at bounding box center [631, 251] width 27 height 27
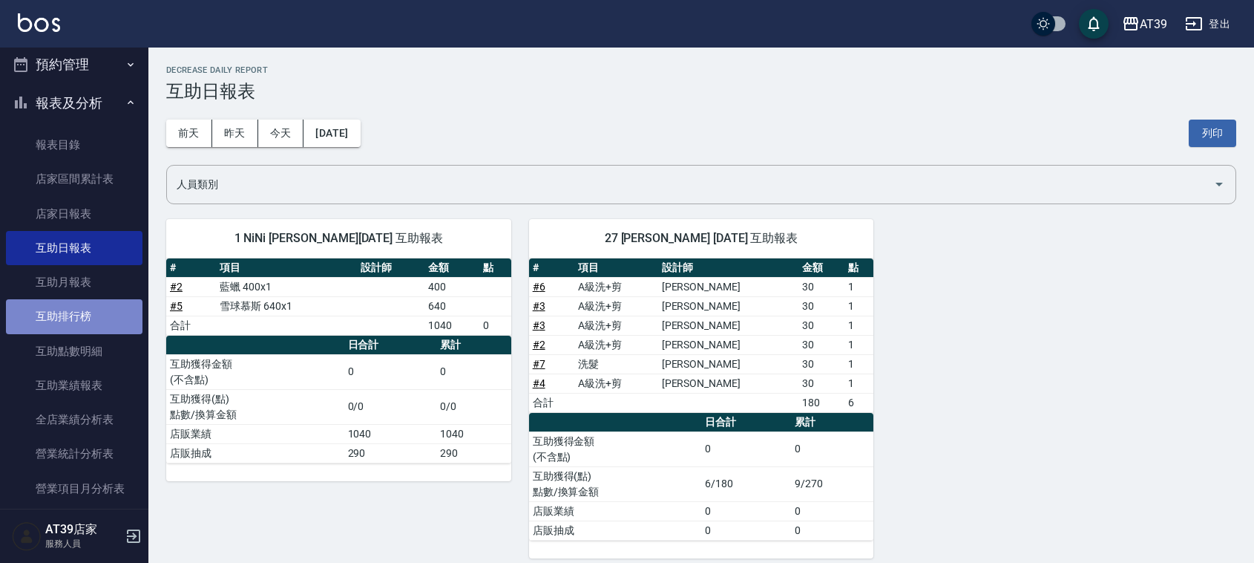
click at [105, 321] on link "互助排行榜" at bounding box center [74, 316] width 137 height 34
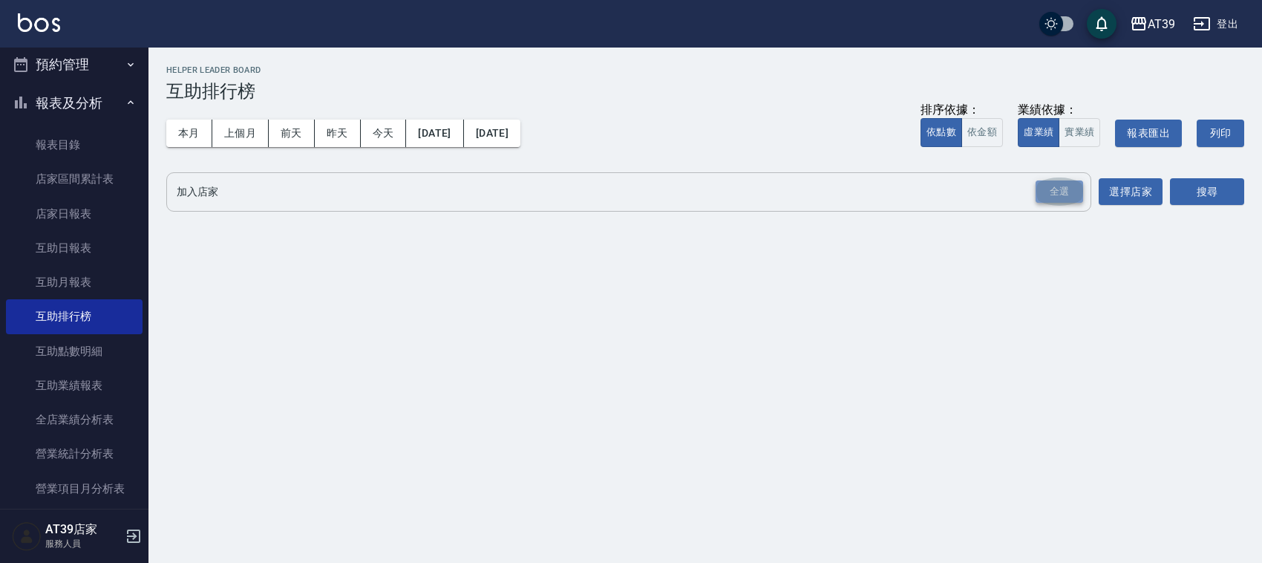
click at [1069, 188] on div "全選" at bounding box center [1059, 191] width 48 height 23
click at [1208, 188] on button "搜尋" at bounding box center [1207, 192] width 74 height 27
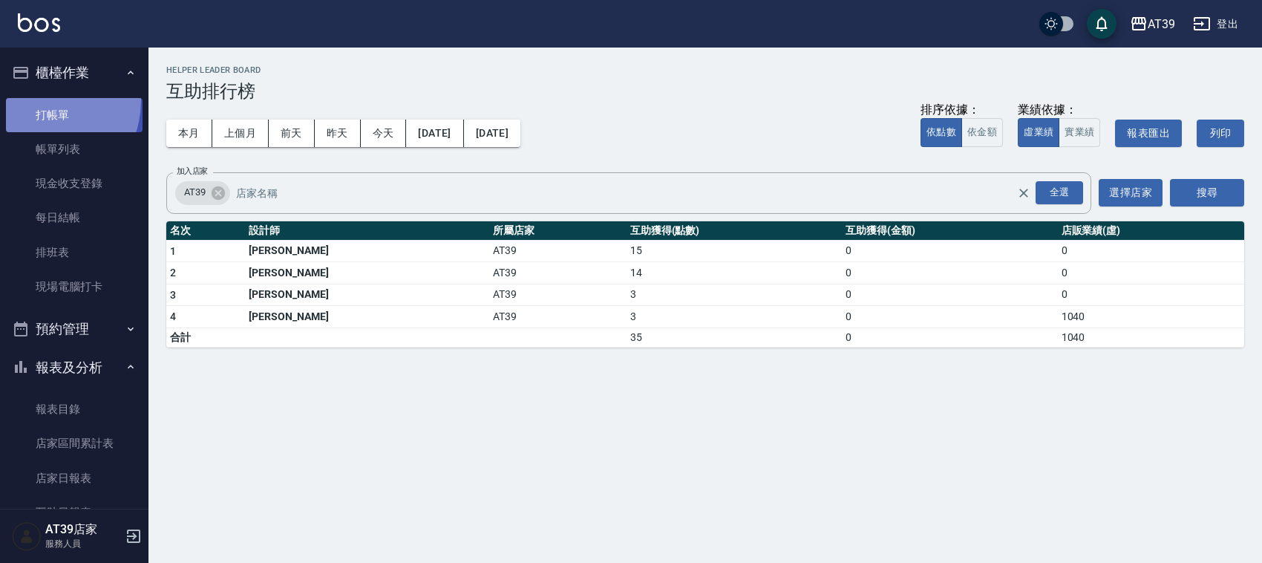
click at [36, 100] on link "打帳單" at bounding box center [74, 115] width 137 height 34
